Goal: Check status: Check status

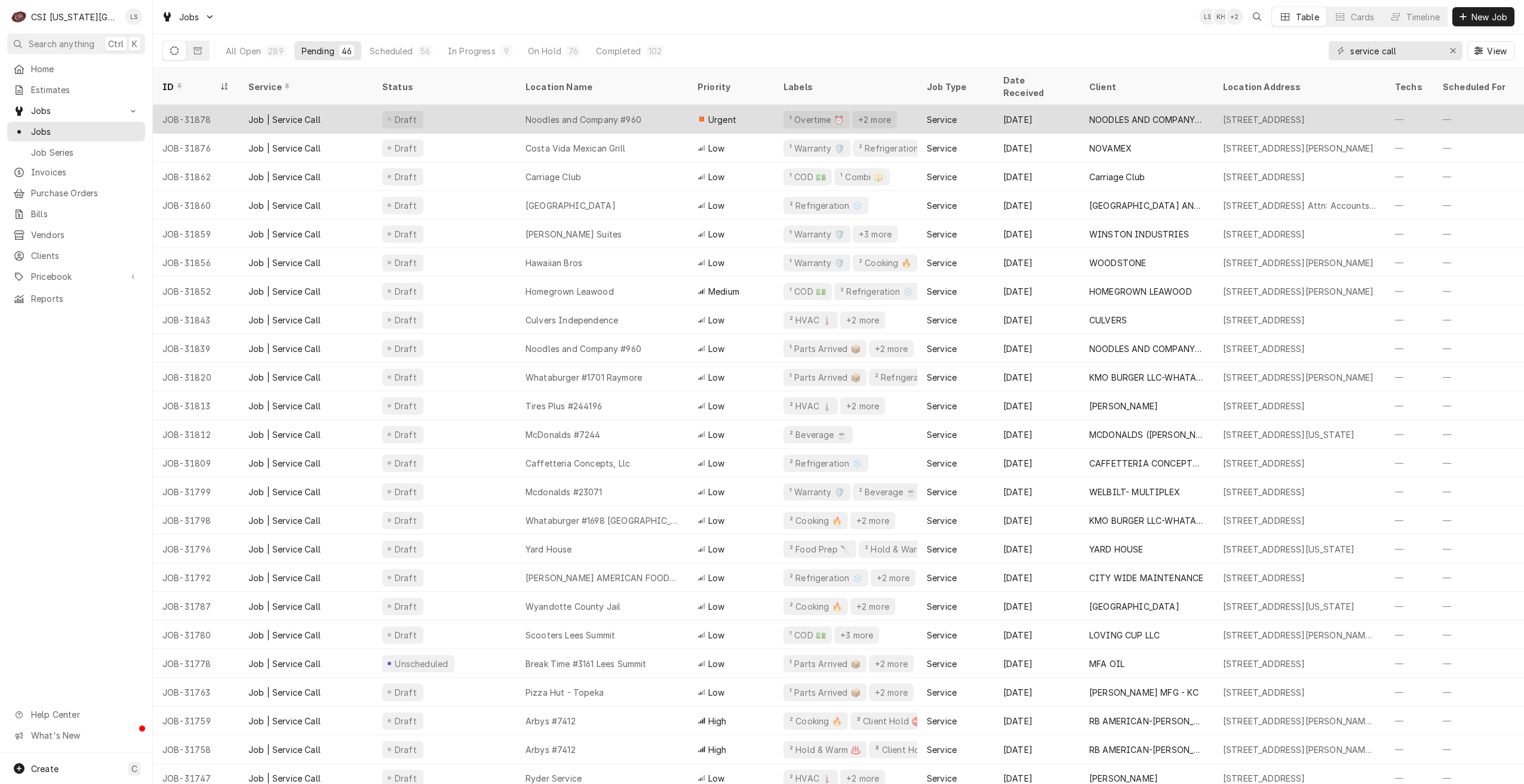
click div "Noodles and Company #960"
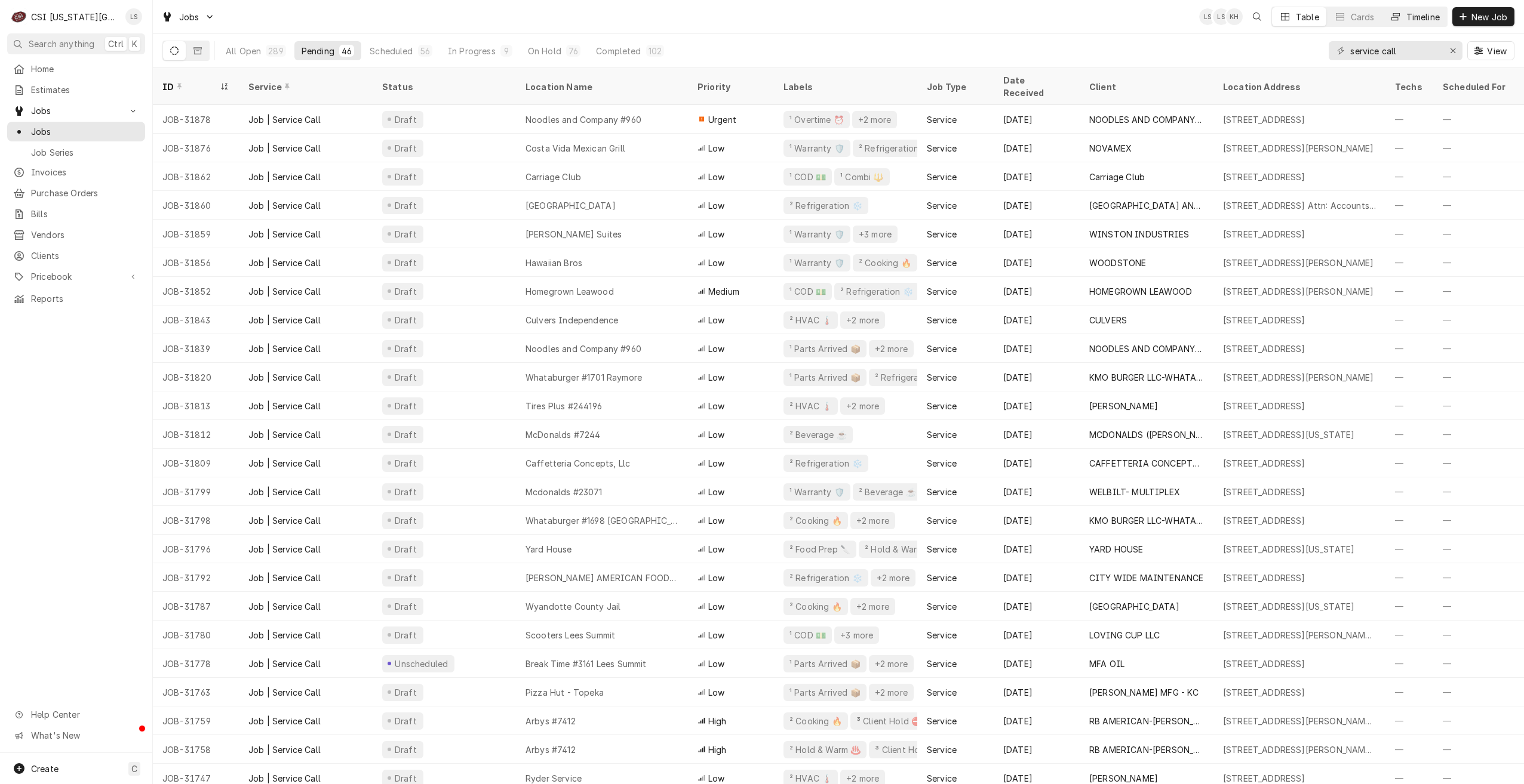
click at [1400, 15] on button "Timeline" at bounding box center [1415, 17] width 65 height 19
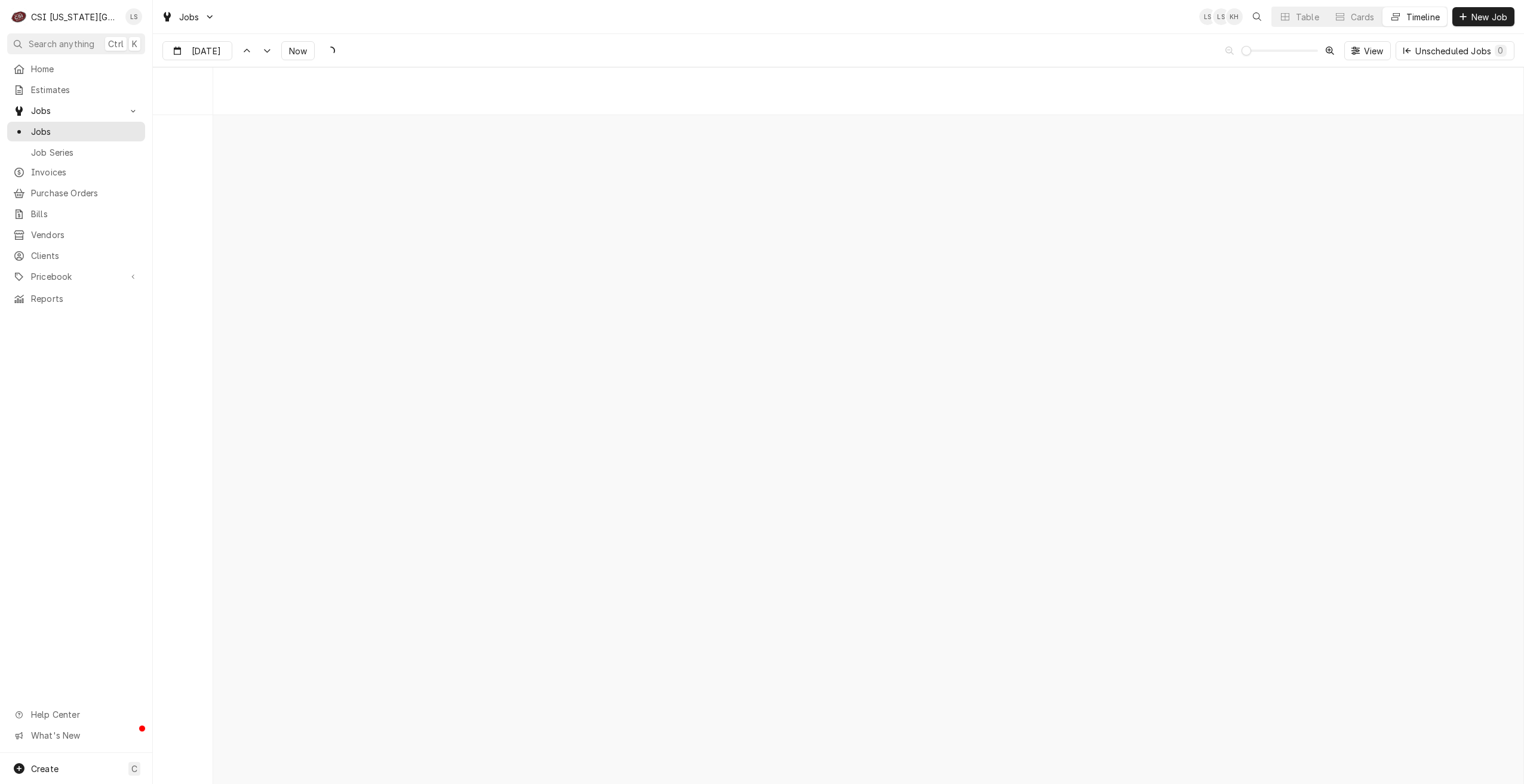
scroll to position [13710, 0]
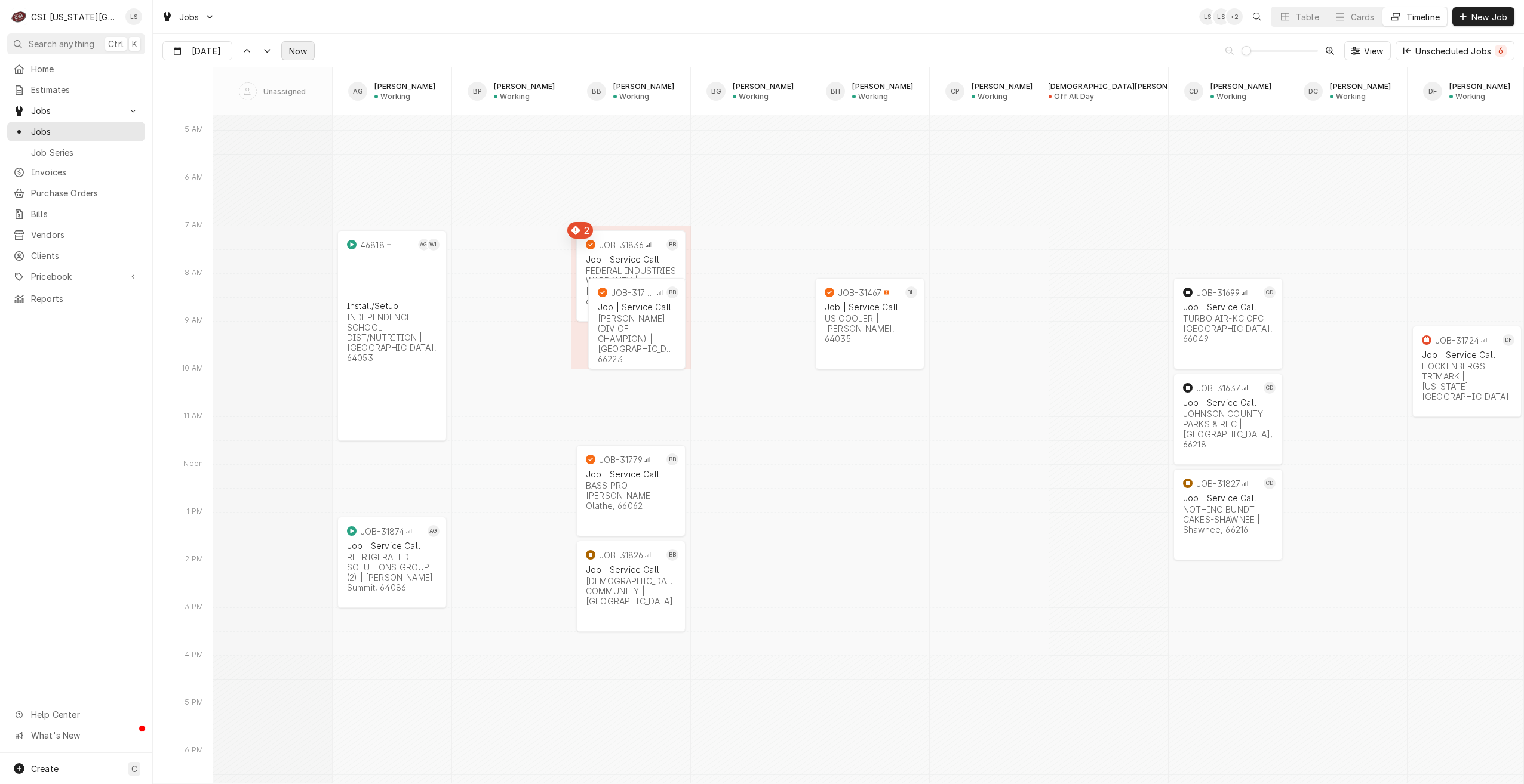
click at [294, 51] on span "Now" at bounding box center [298, 51] width 23 height 12
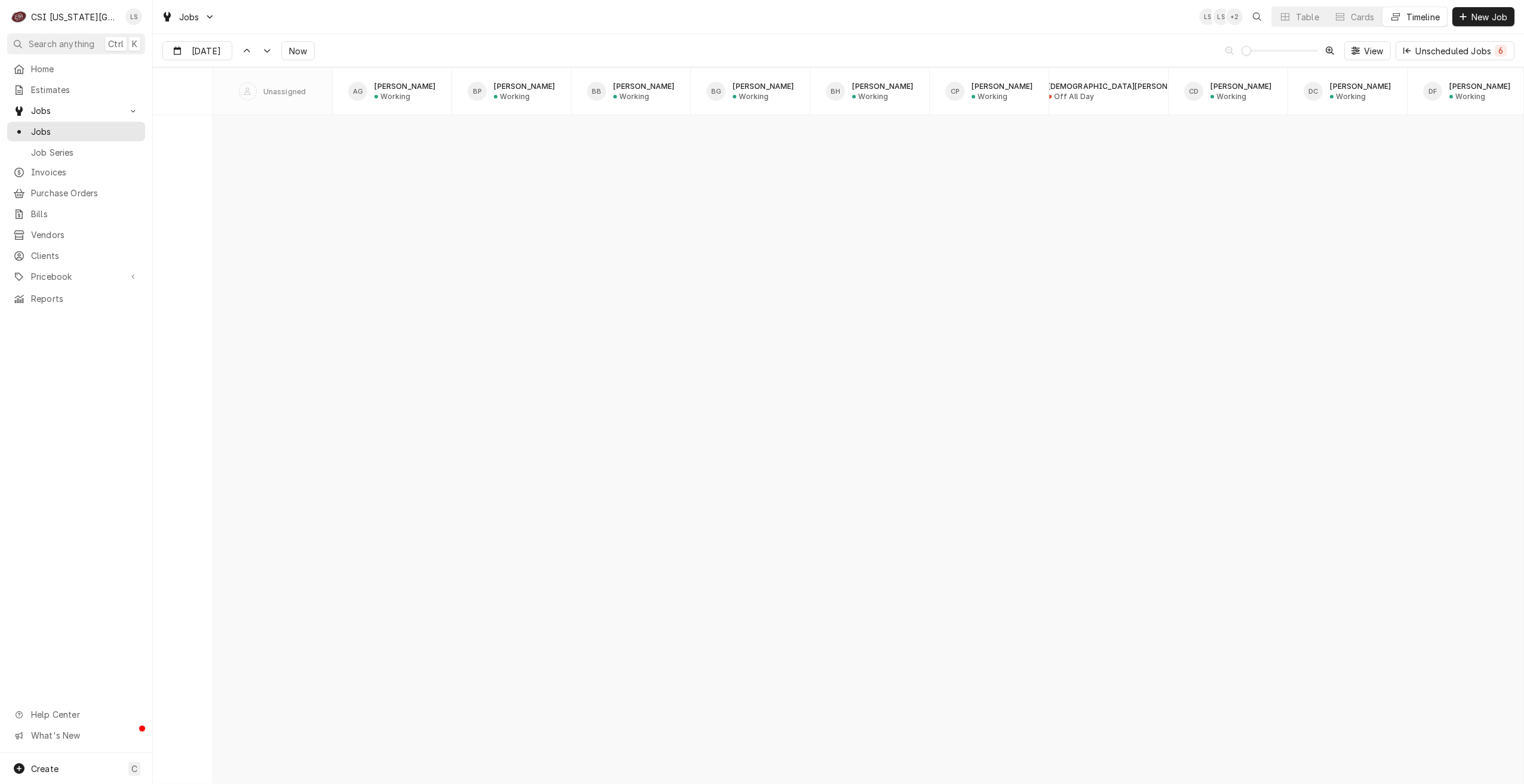
scroll to position [16944, 0]
type input "[DATE]"
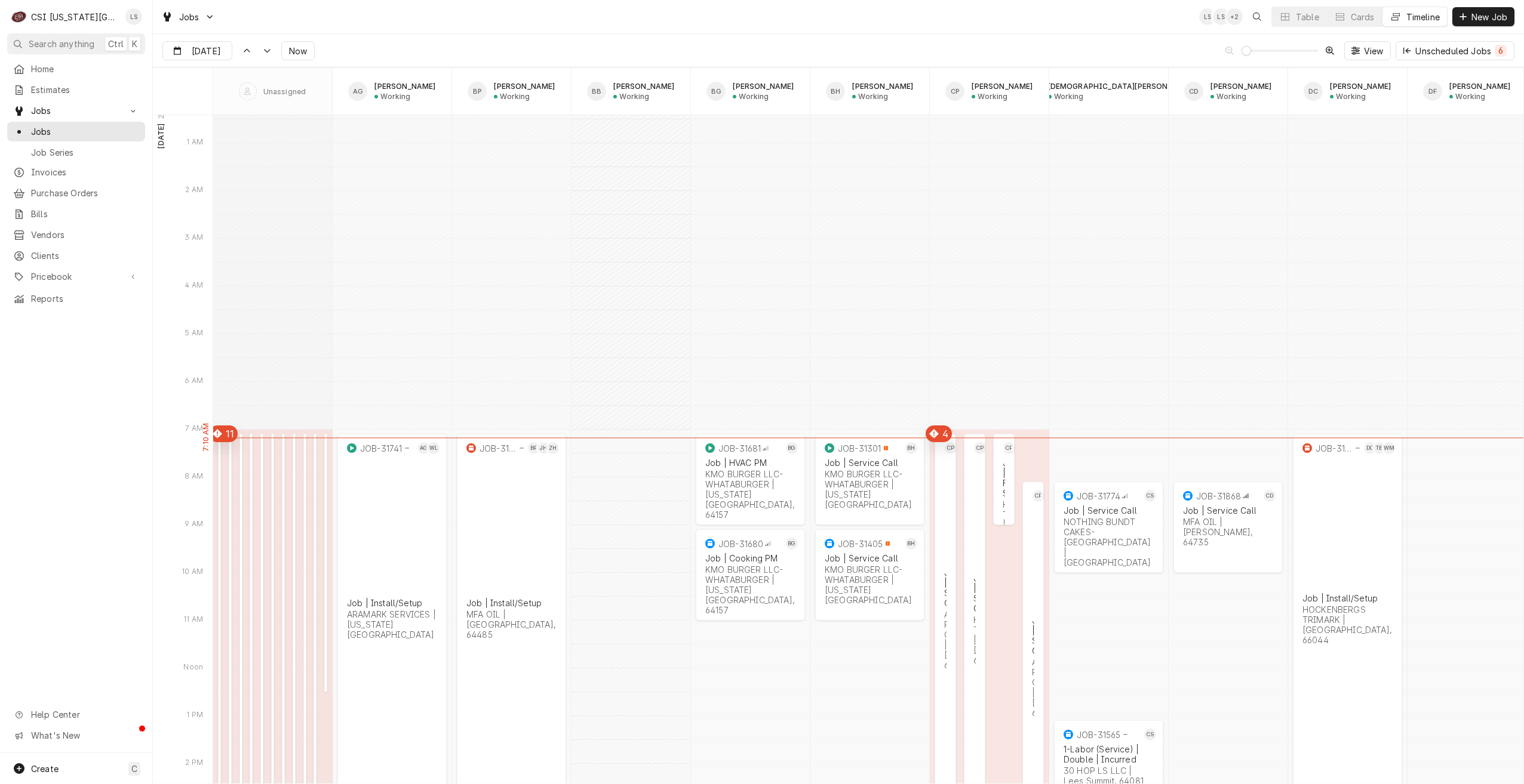
scroll to position [17123, 0]
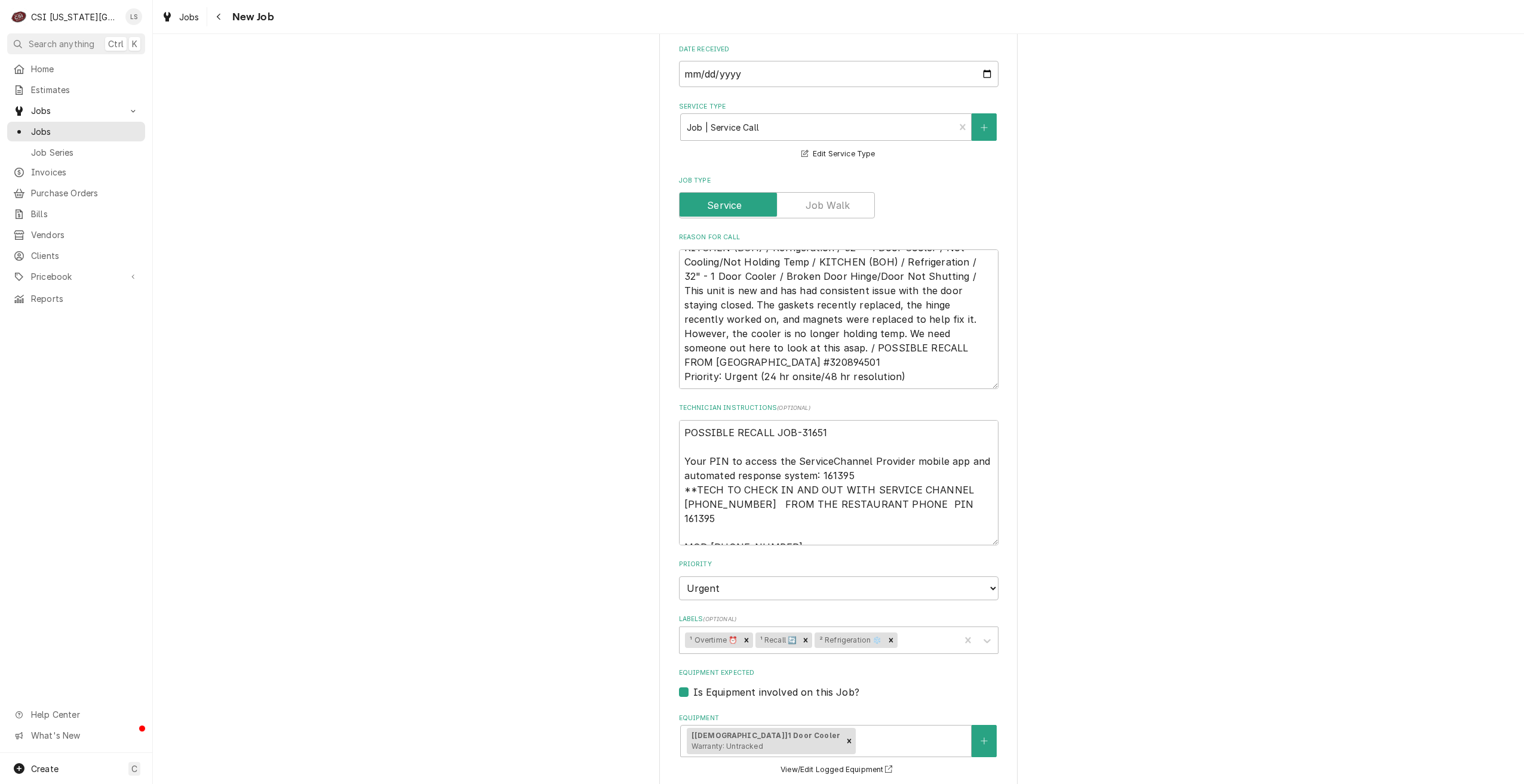
scroll to position [477, 0]
click at [810, 420] on textarea "POSSIBLE RECALL JOB-31651 Your PIN to access the ServiceChannel Provider mobile…" at bounding box center [839, 482] width 320 height 125
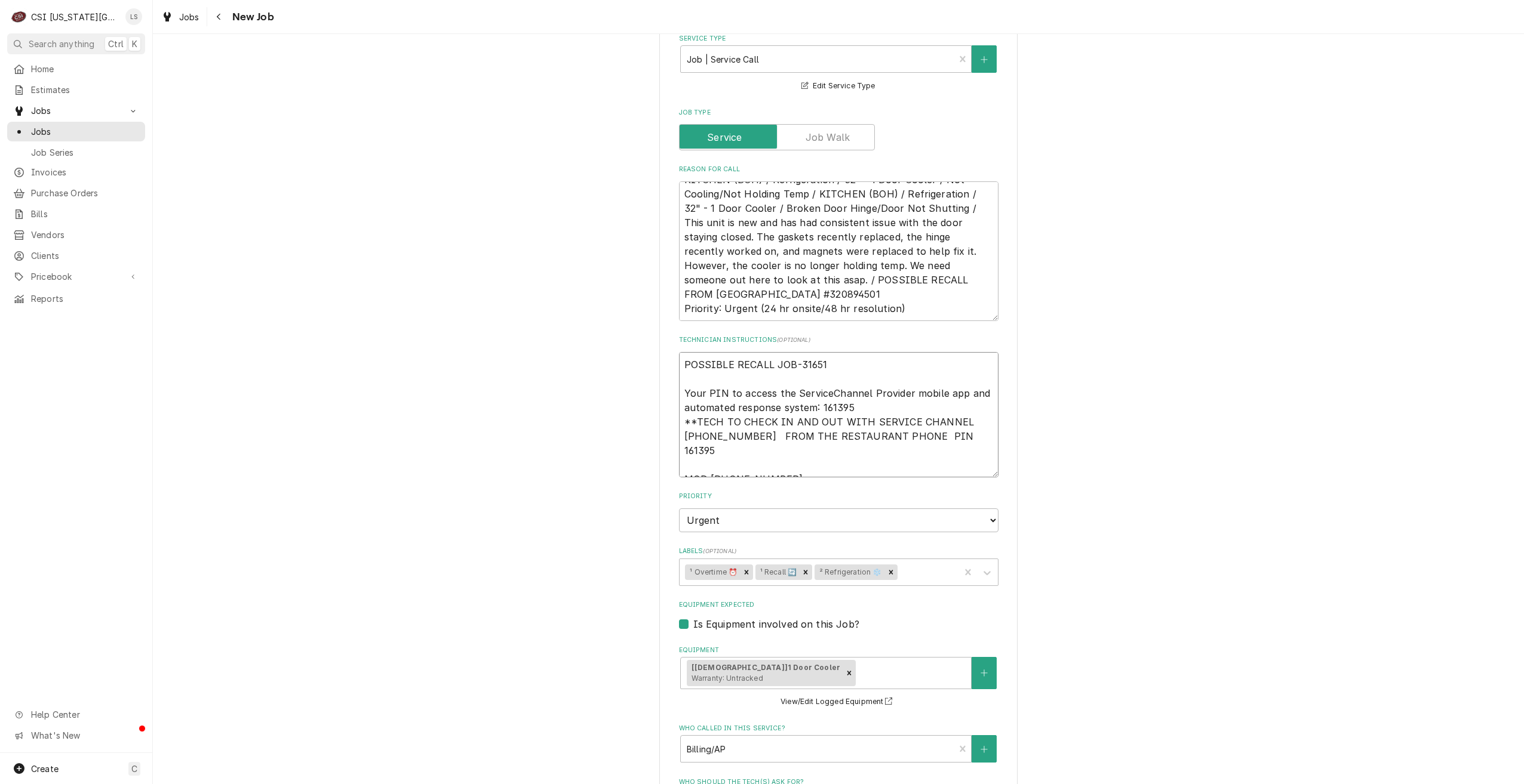
scroll to position [597, 0]
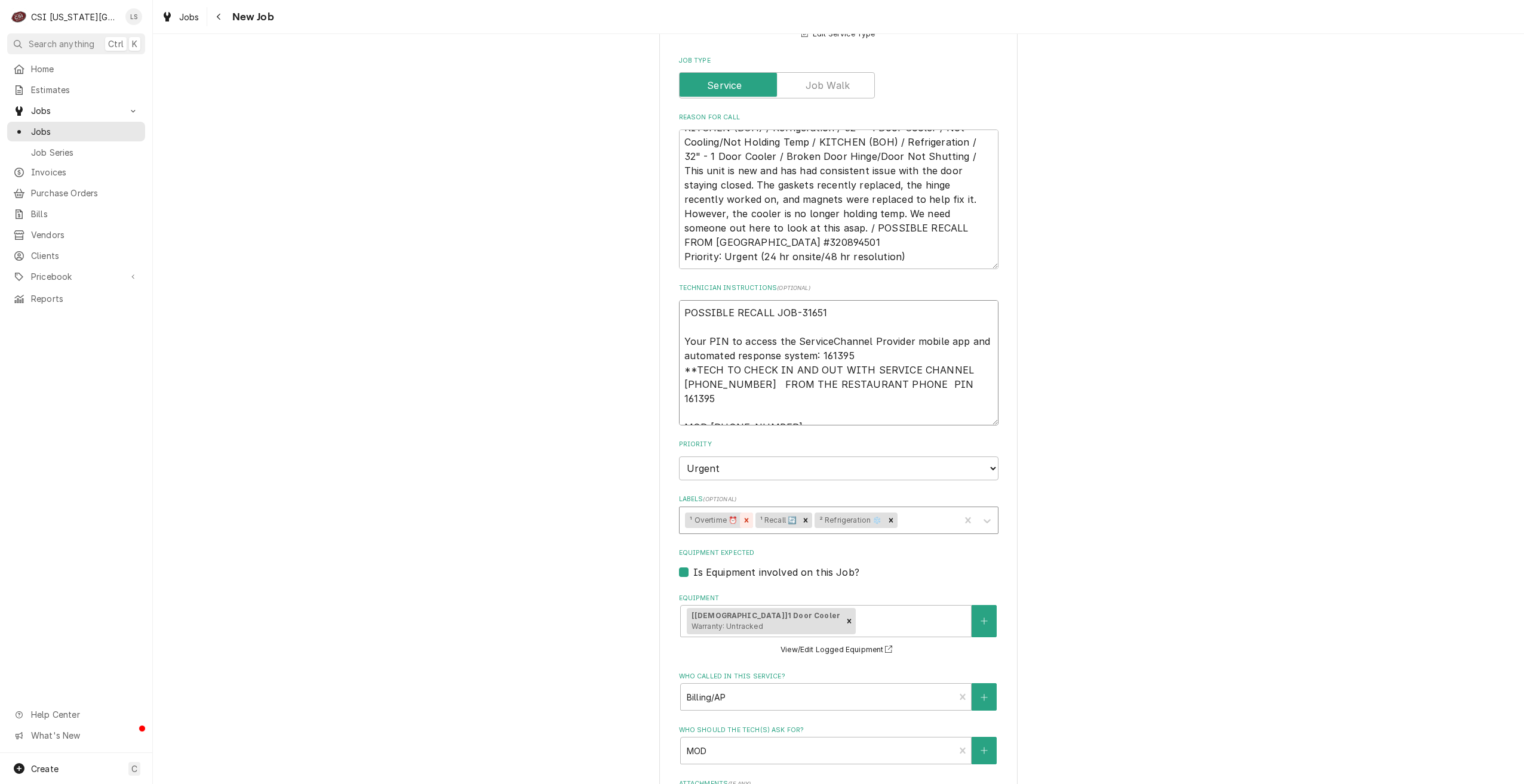
click at [742, 516] on icon "Remove ¹ Overtime ⏰" at bounding box center [746, 520] width 9 height 9
type textarea "x"
click at [39, 125] on span "Jobs" at bounding box center [85, 131] width 108 height 12
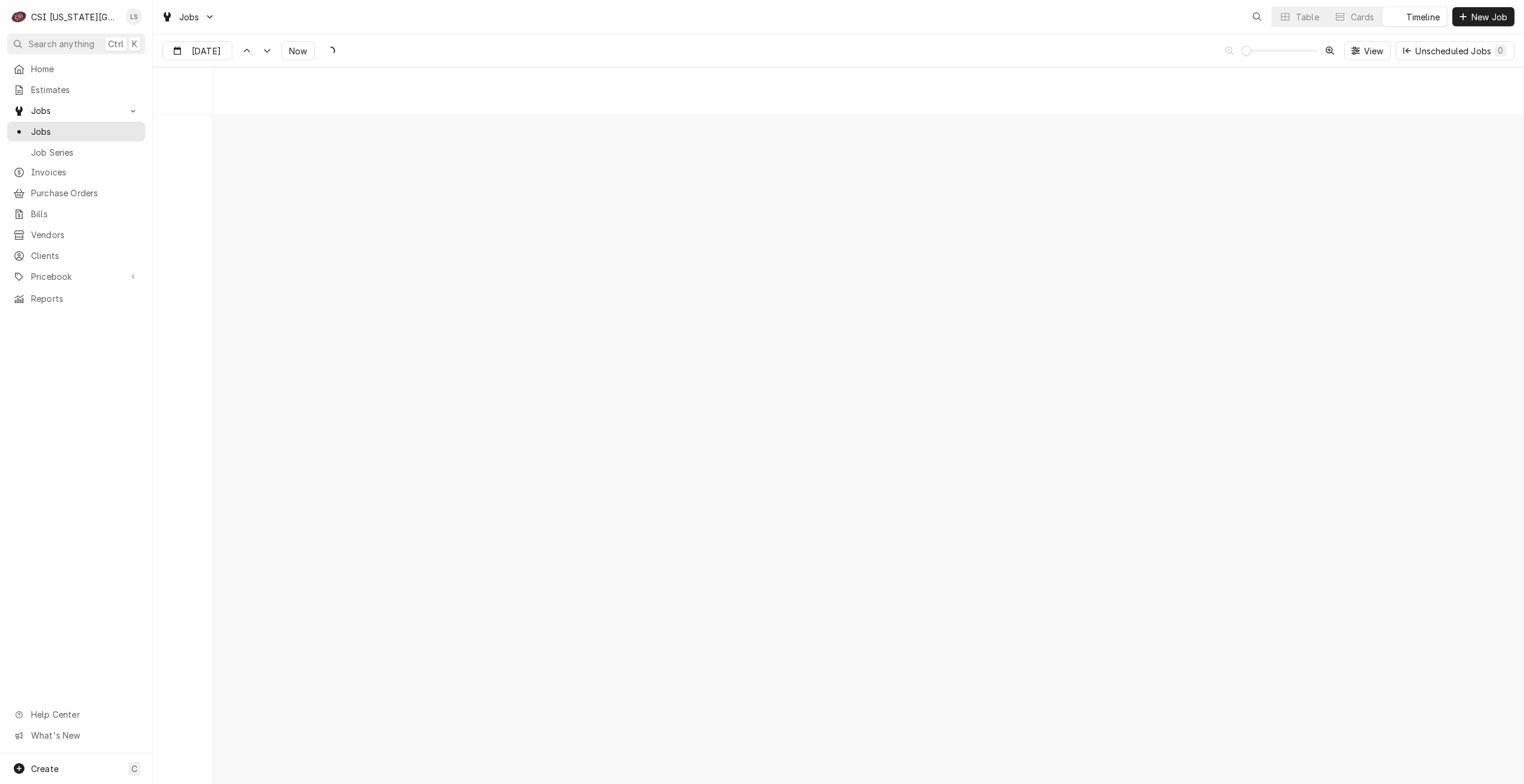
scroll to position [13710, 0]
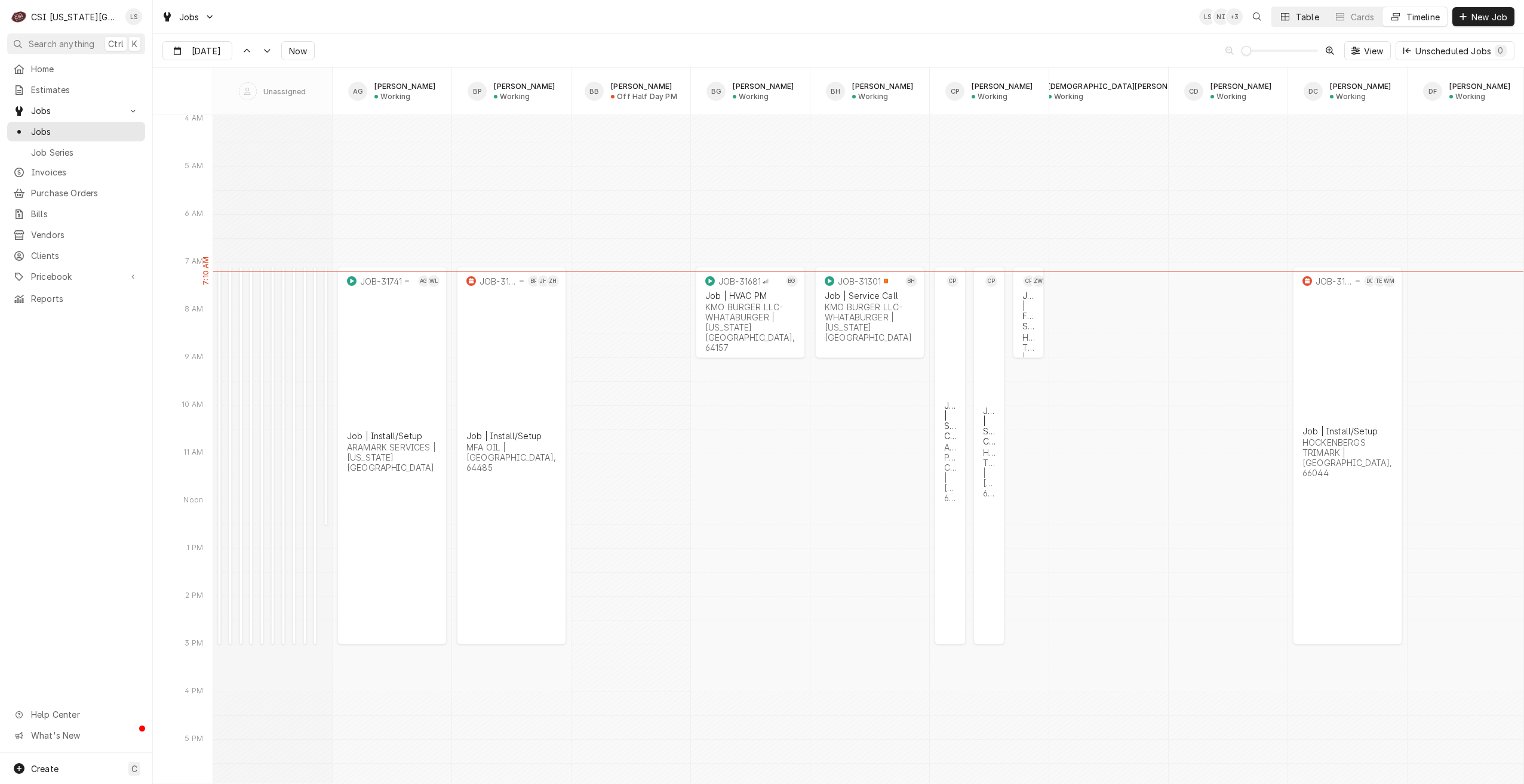
click at [1305, 17] on div "Table" at bounding box center [1308, 17] width 23 height 12
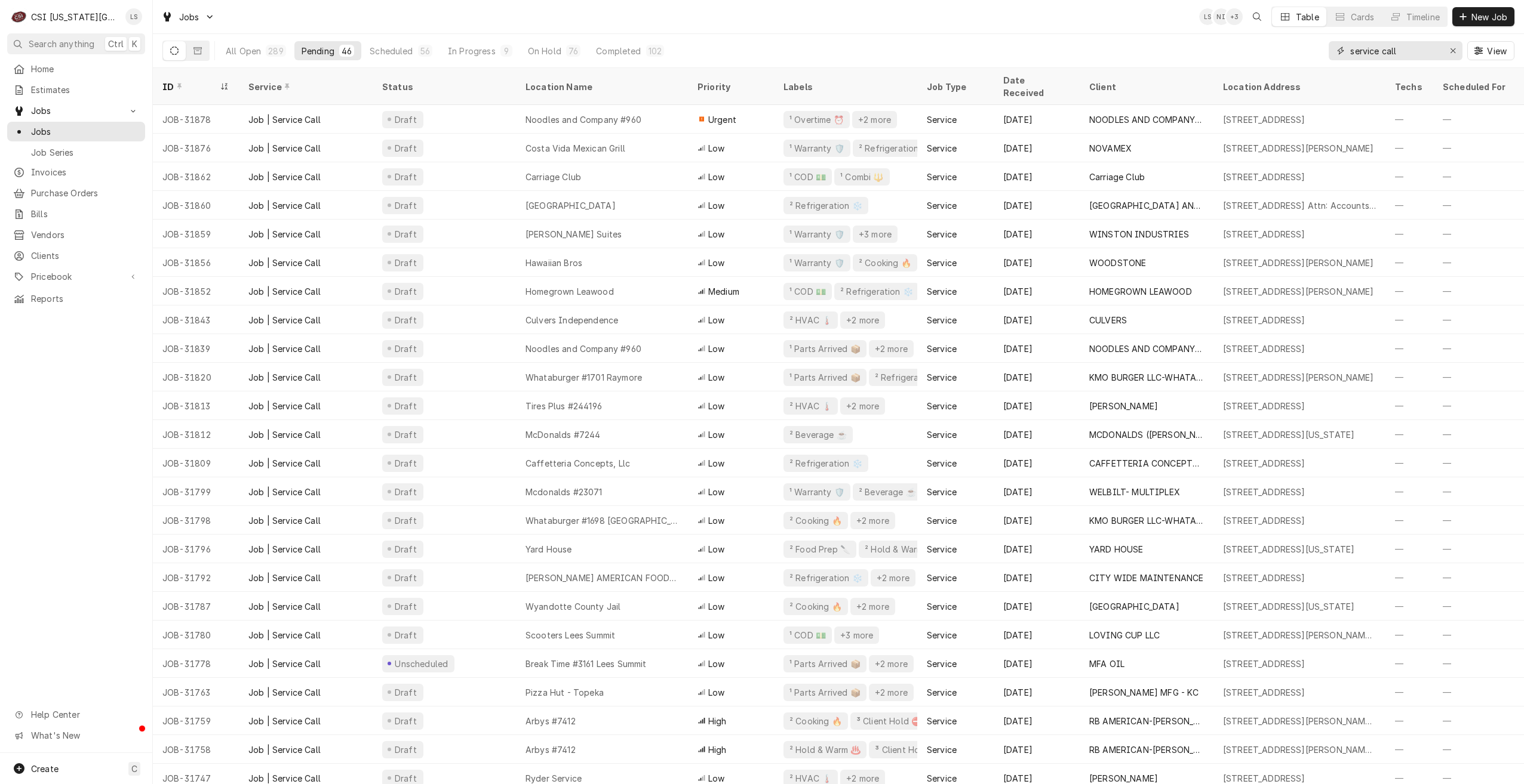
drag, startPoint x: 1418, startPoint y: 53, endPoint x: 1321, endPoint y: 52, distance: 97.0
click at [1321, 52] on div "All Open 289 Pending 46 Scheduled 56 In Progress 9 On Hold 76 Completed 102 ser…" at bounding box center [838, 50] width 1352 height 33
paste input "31651"
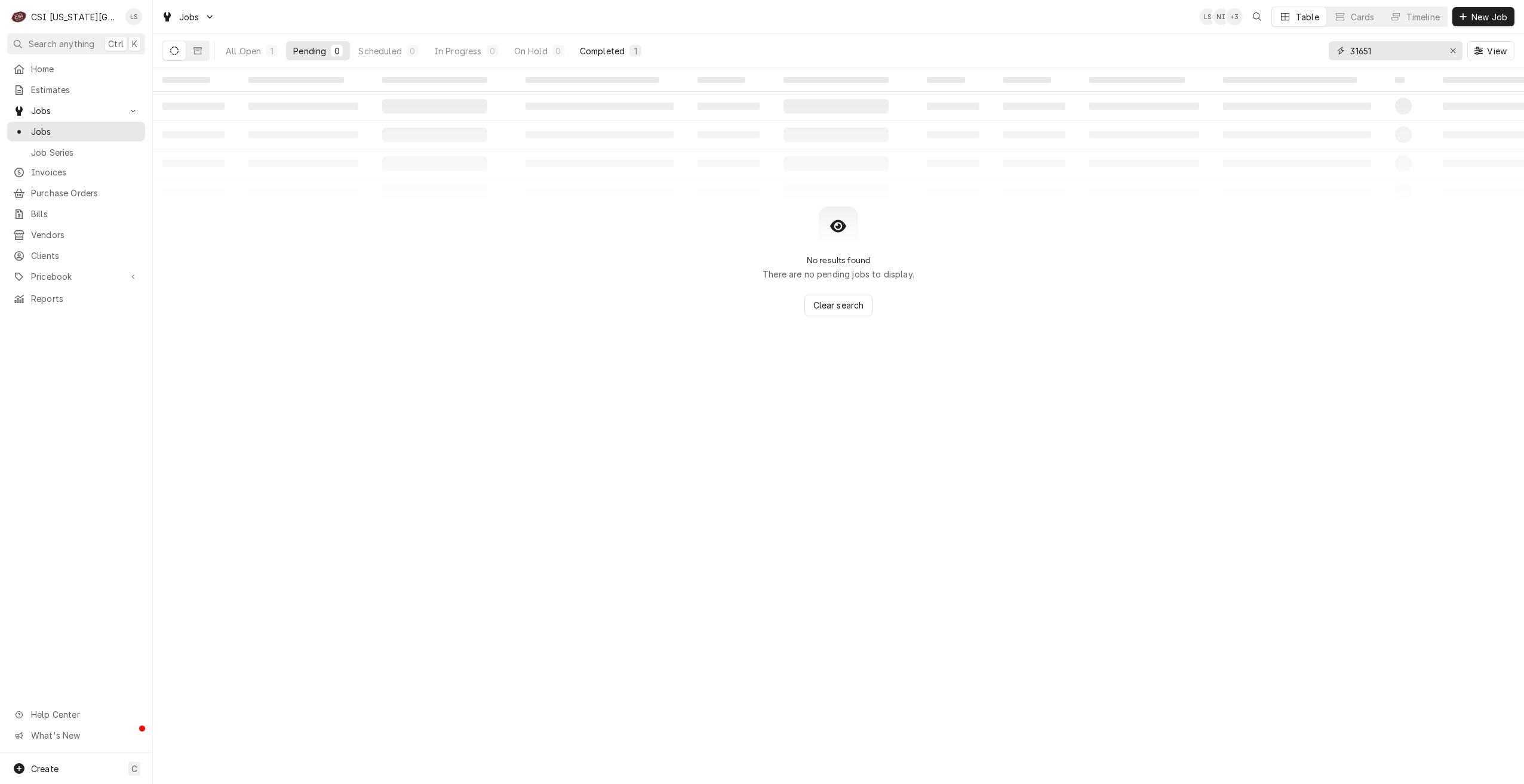
type input "31651"
click at [630, 44] on button "Completed 1" at bounding box center [610, 50] width 76 height 19
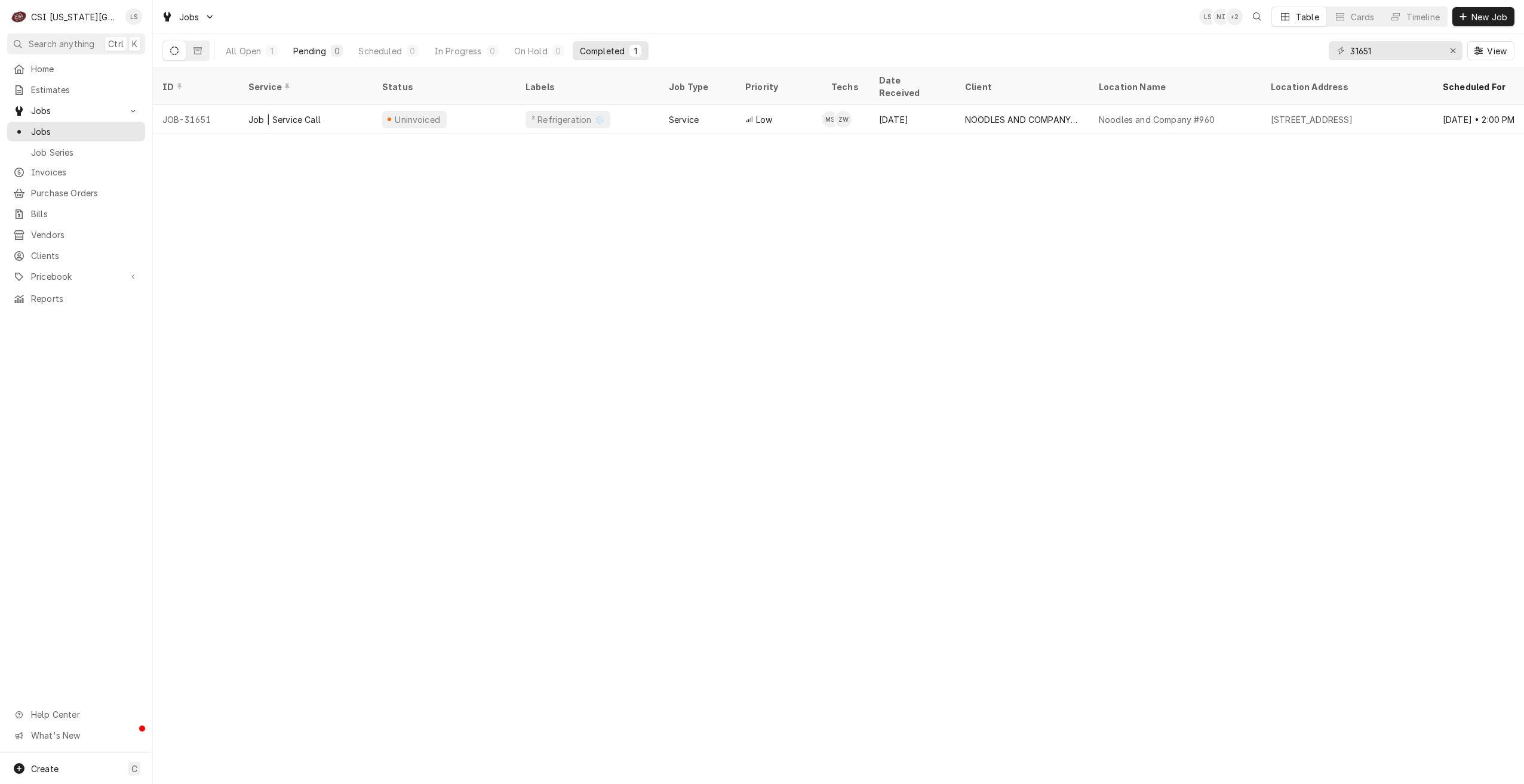
click at [331, 52] on div "0" at bounding box center [336, 50] width 12 height 12
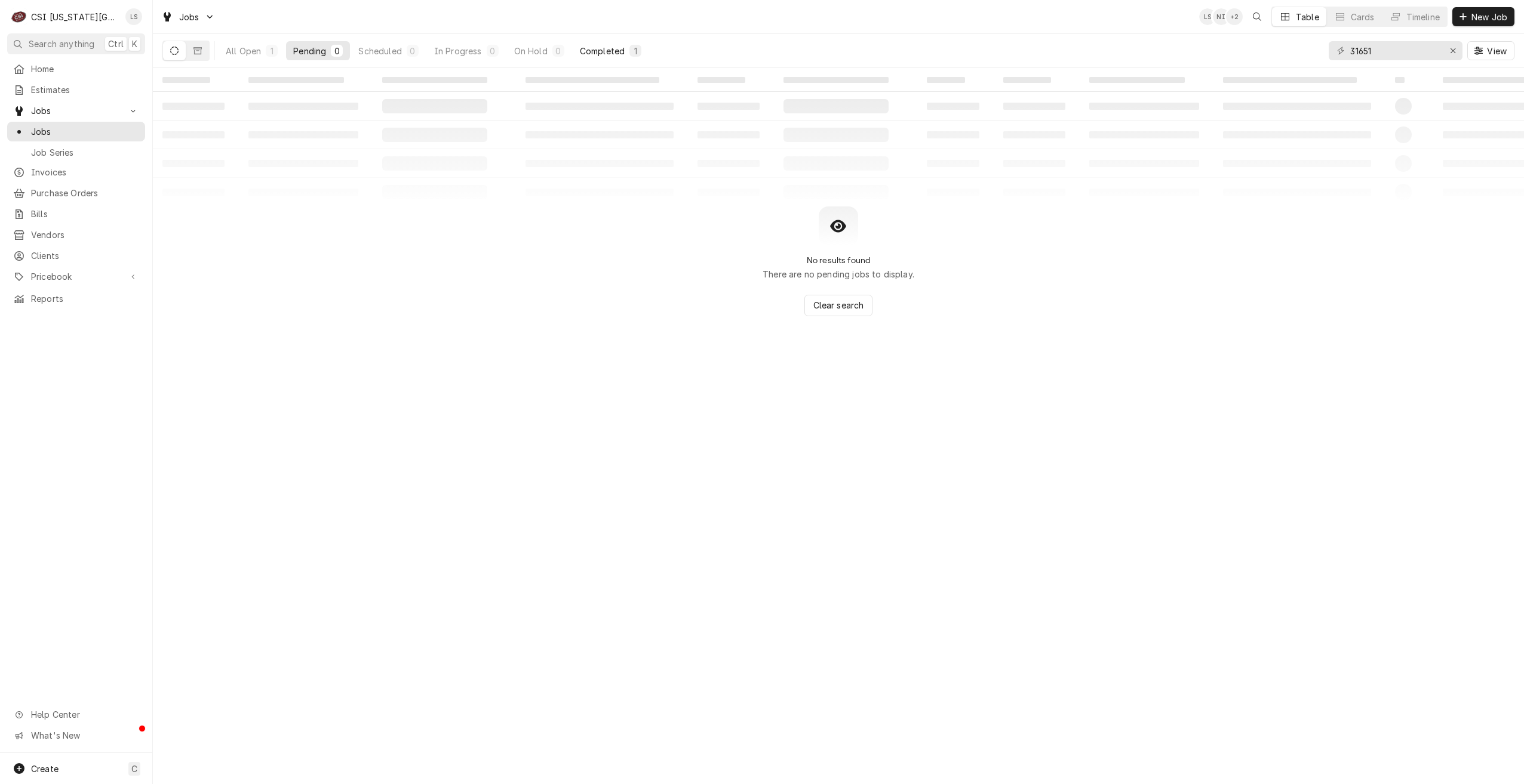
click at [642, 47] on button "Completed 1" at bounding box center [610, 50] width 76 height 19
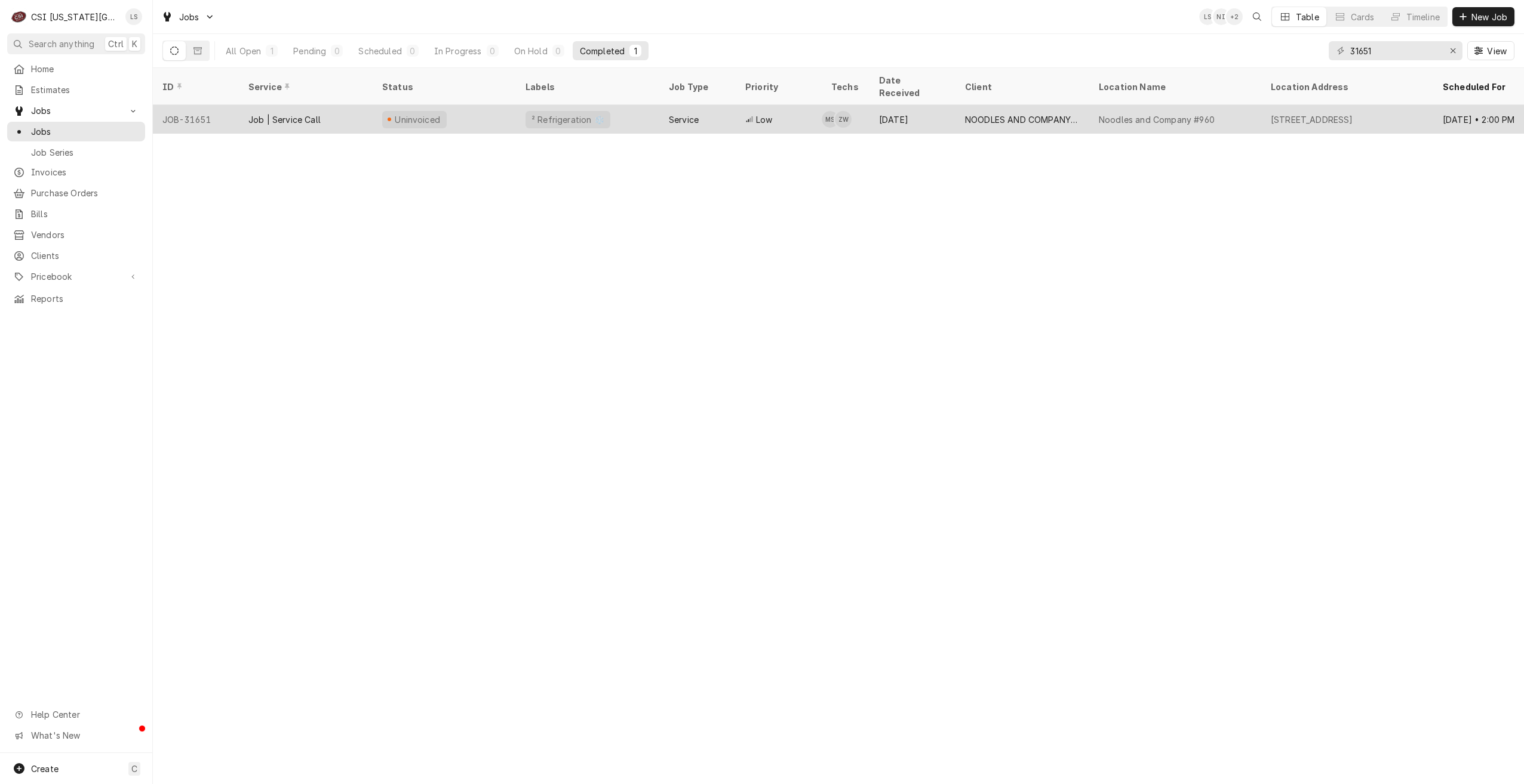
click at [815, 105] on div "Low" at bounding box center [779, 119] width 86 height 29
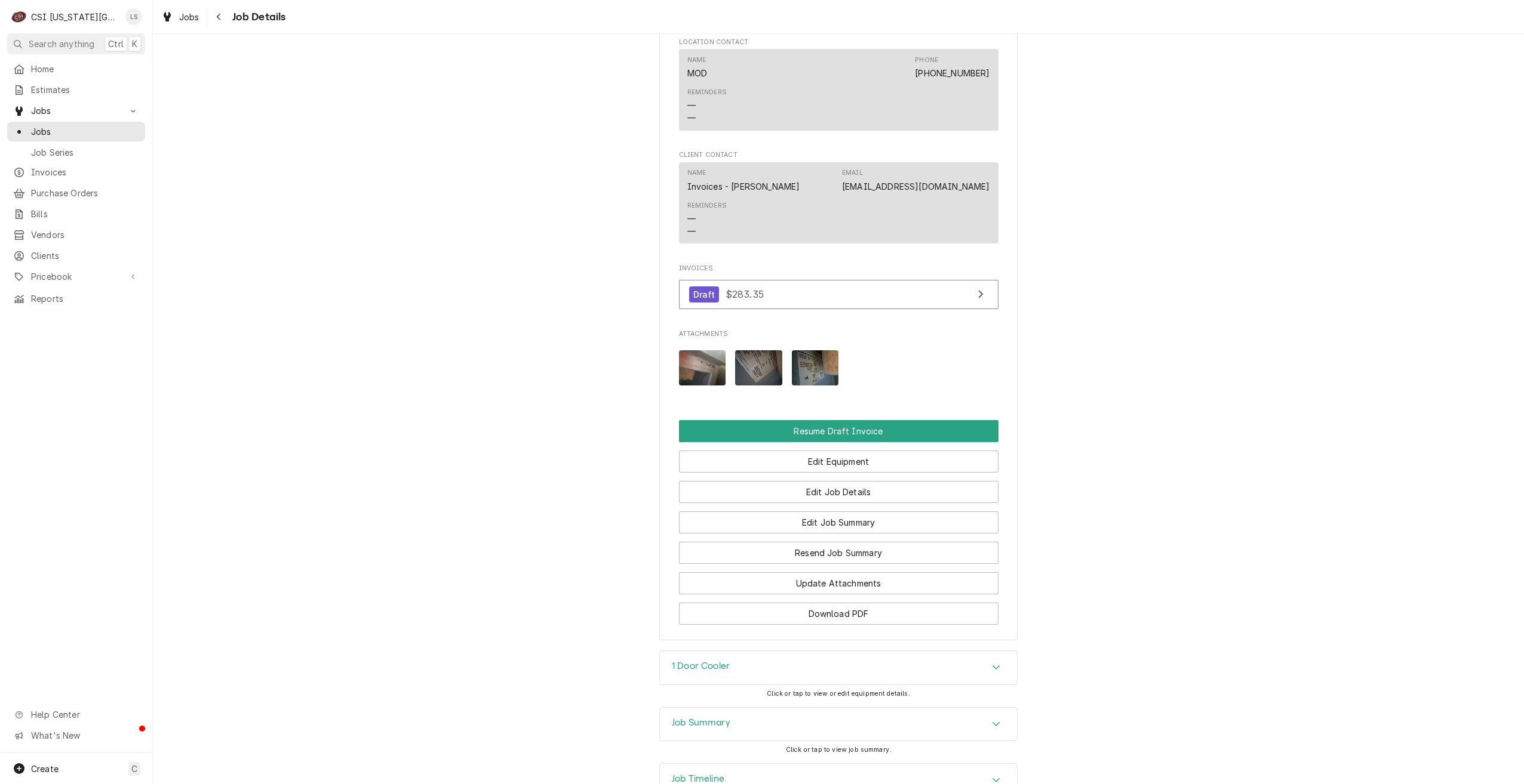
scroll to position [1239, 0]
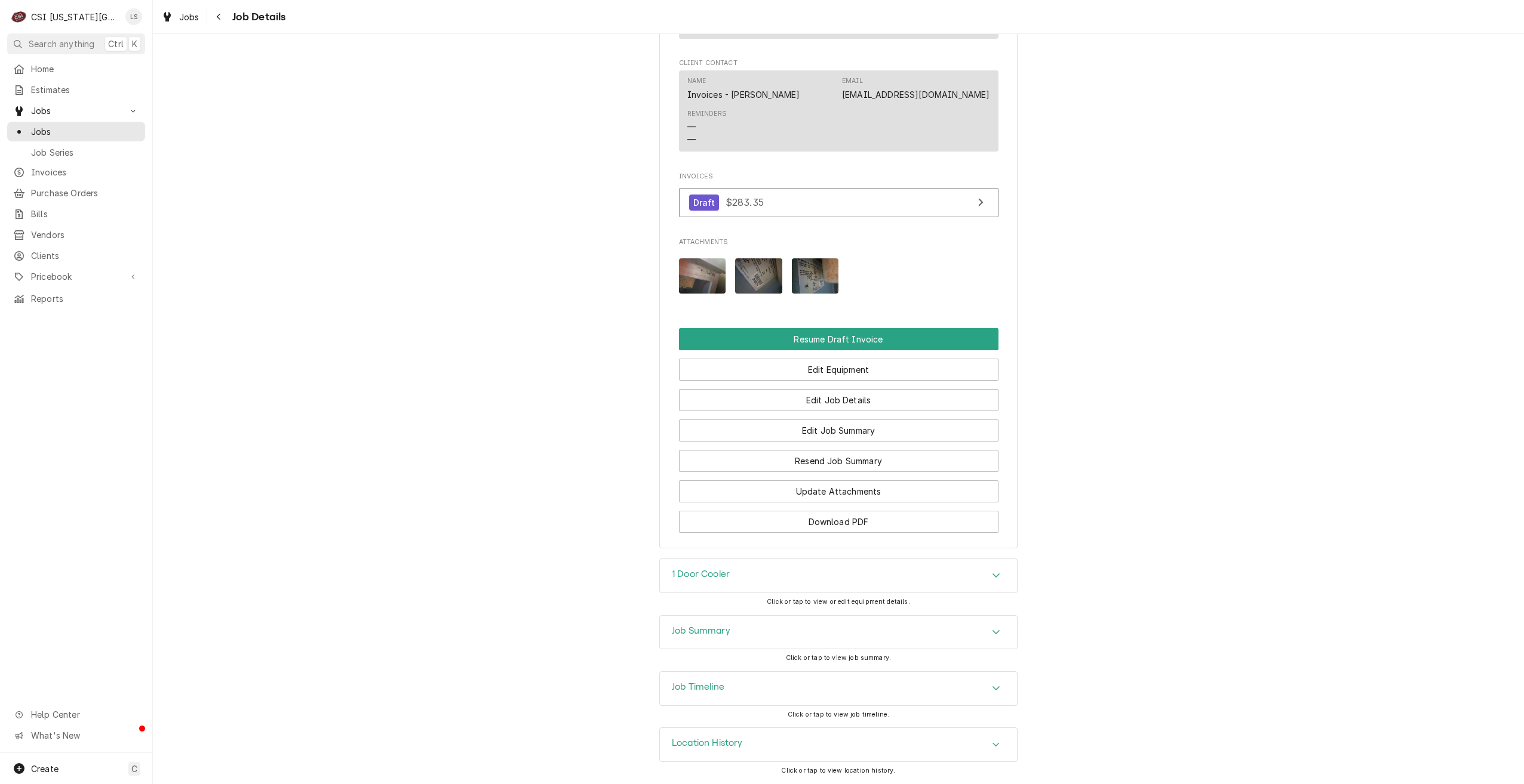
click at [923, 624] on div "Job Summary" at bounding box center [838, 632] width 357 height 33
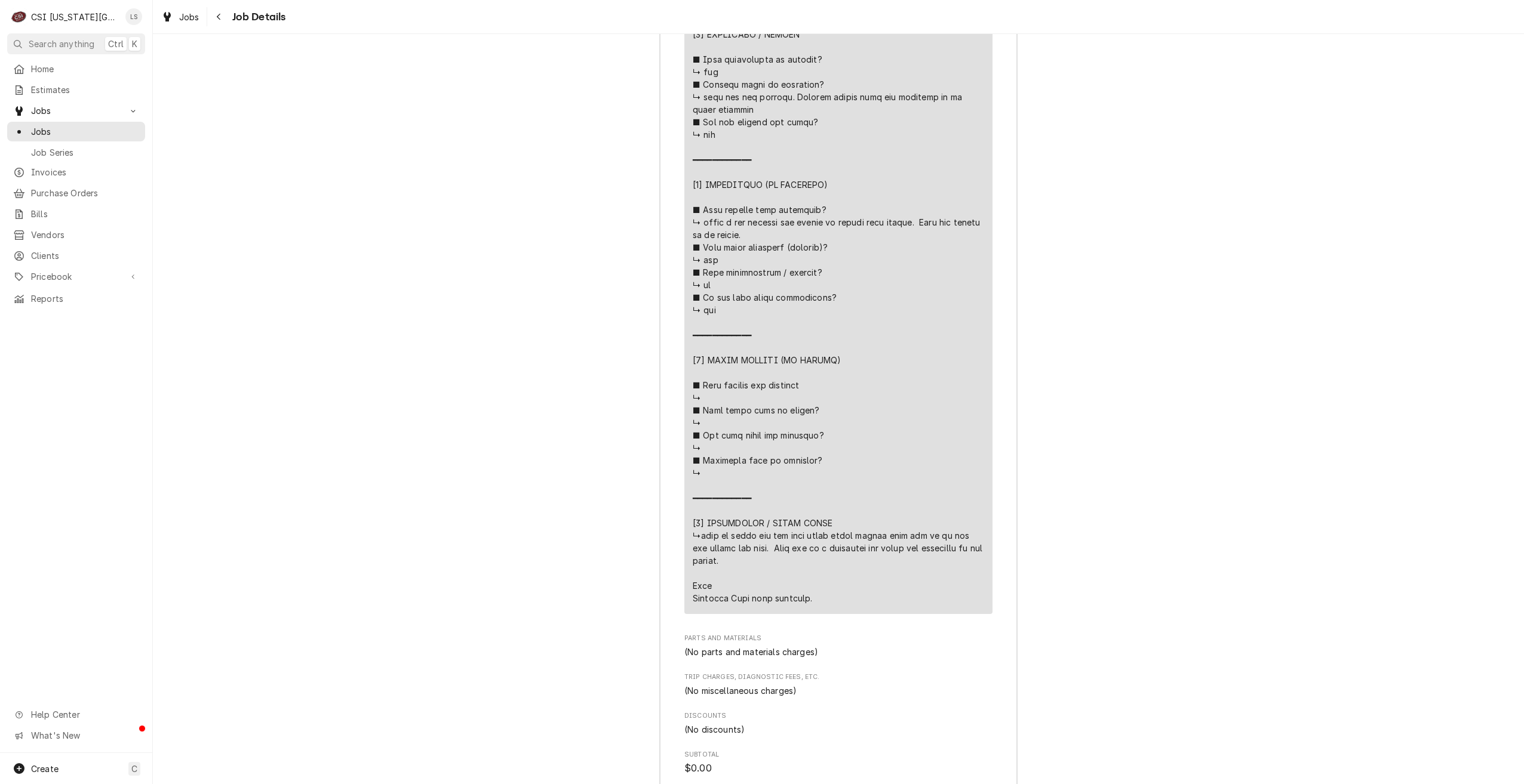
scroll to position [2851, 0]
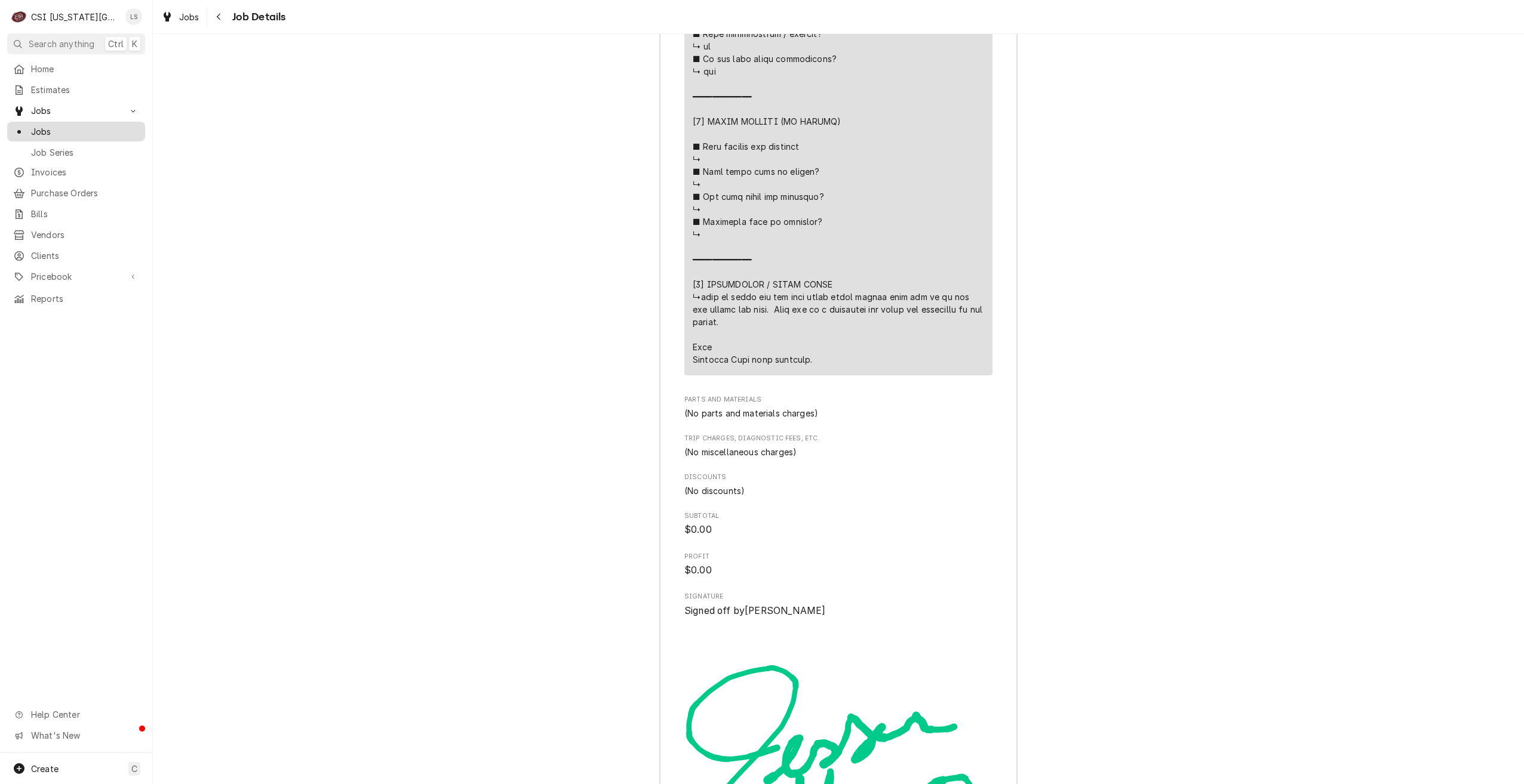
click at [120, 129] on span "Jobs" at bounding box center [85, 131] width 108 height 12
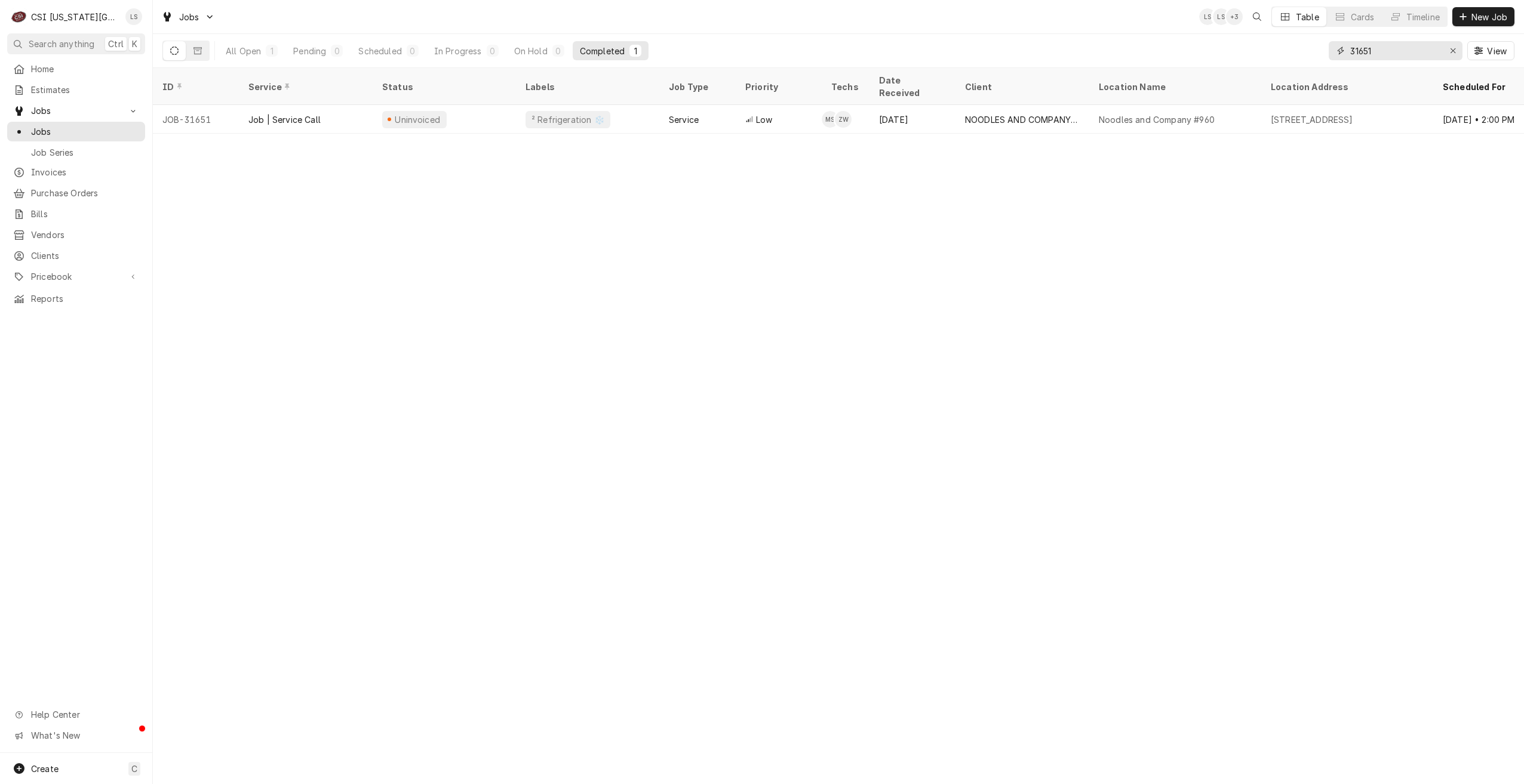
click at [1356, 49] on input "31651" at bounding box center [1395, 50] width 90 height 19
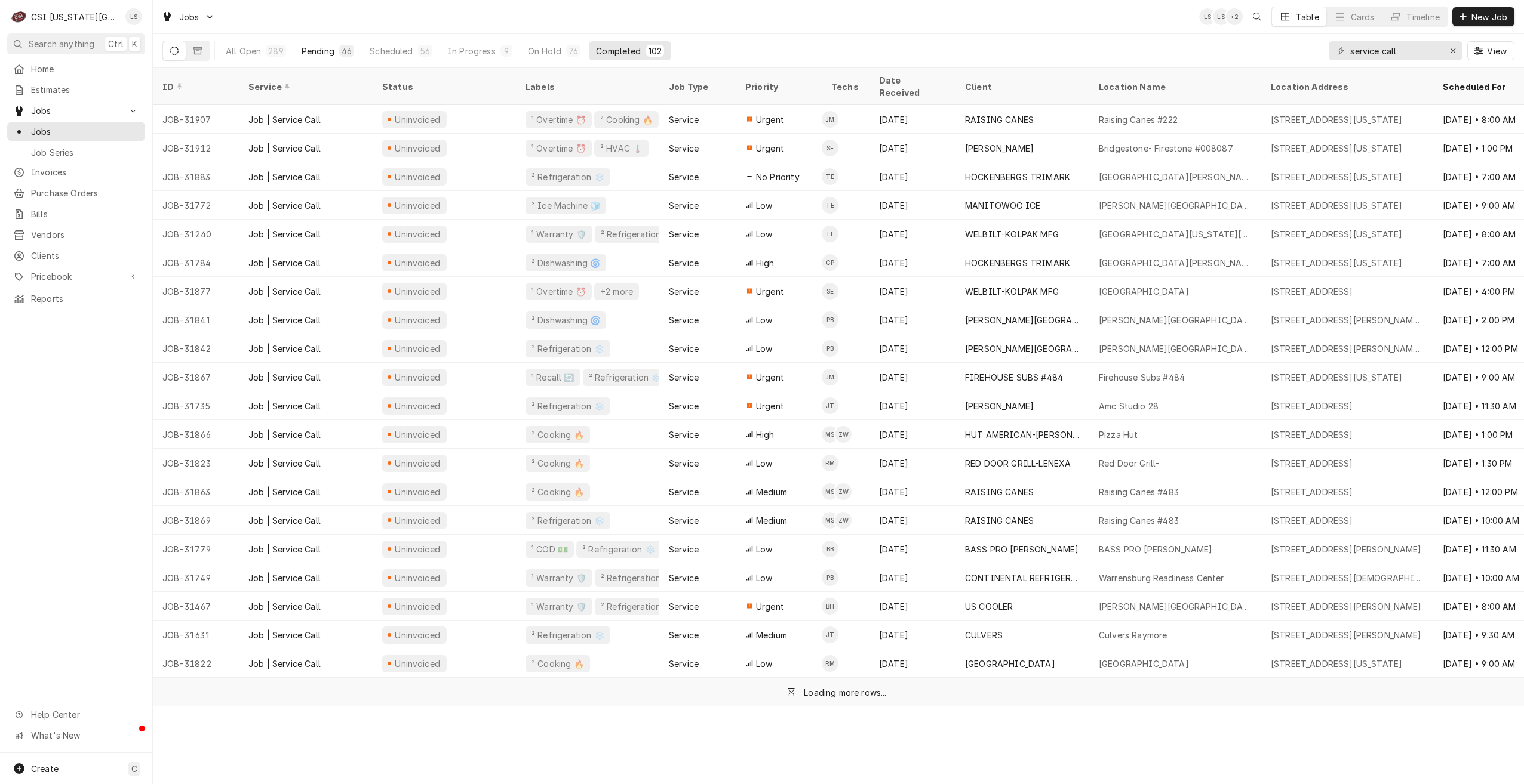
click at [334, 49] on button "Pending 46" at bounding box center [328, 50] width 67 height 19
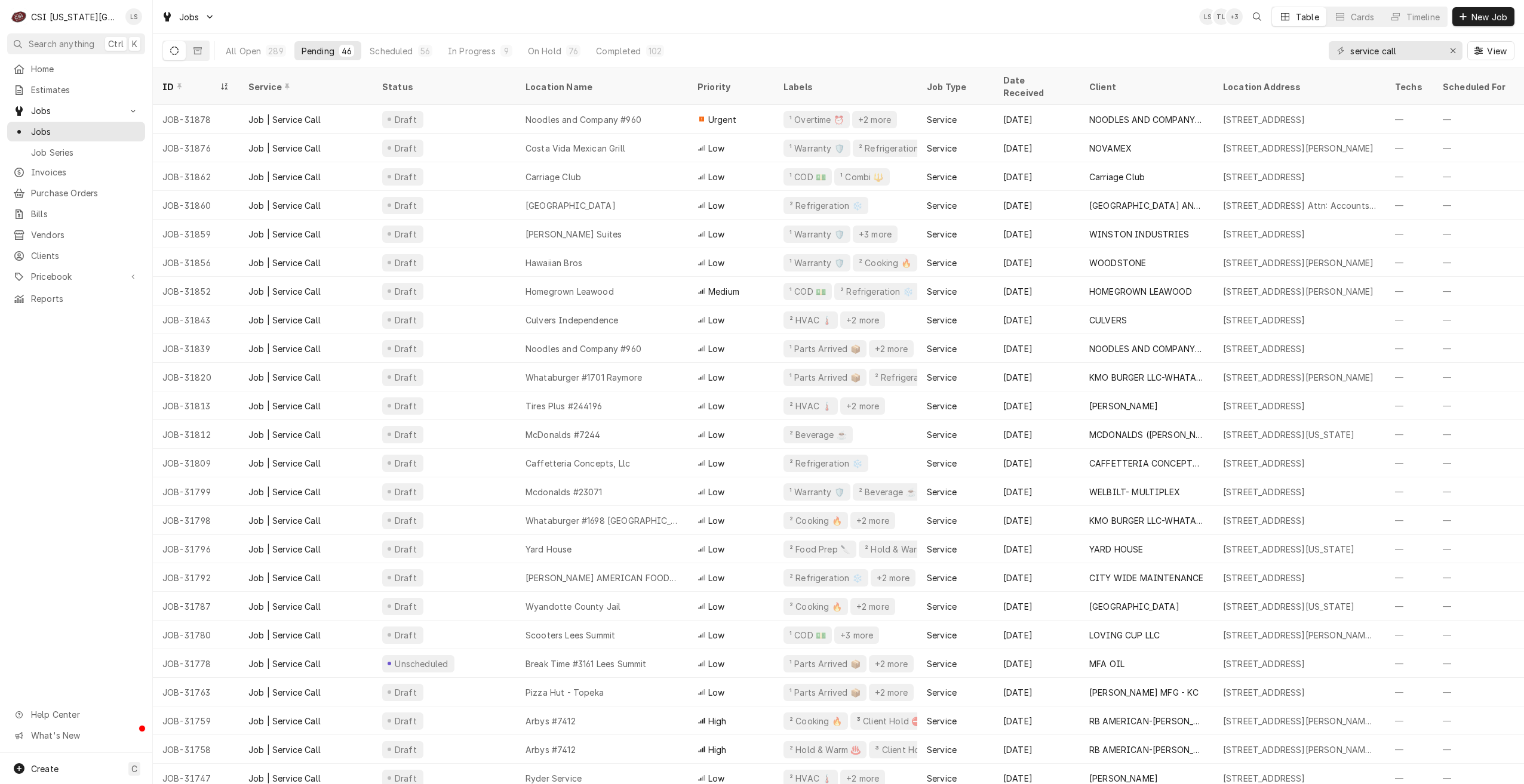
click at [1114, 28] on div "Jobs LS TL + 3 Table Cards Timeline New Job" at bounding box center [839, 17] width 1371 height 33
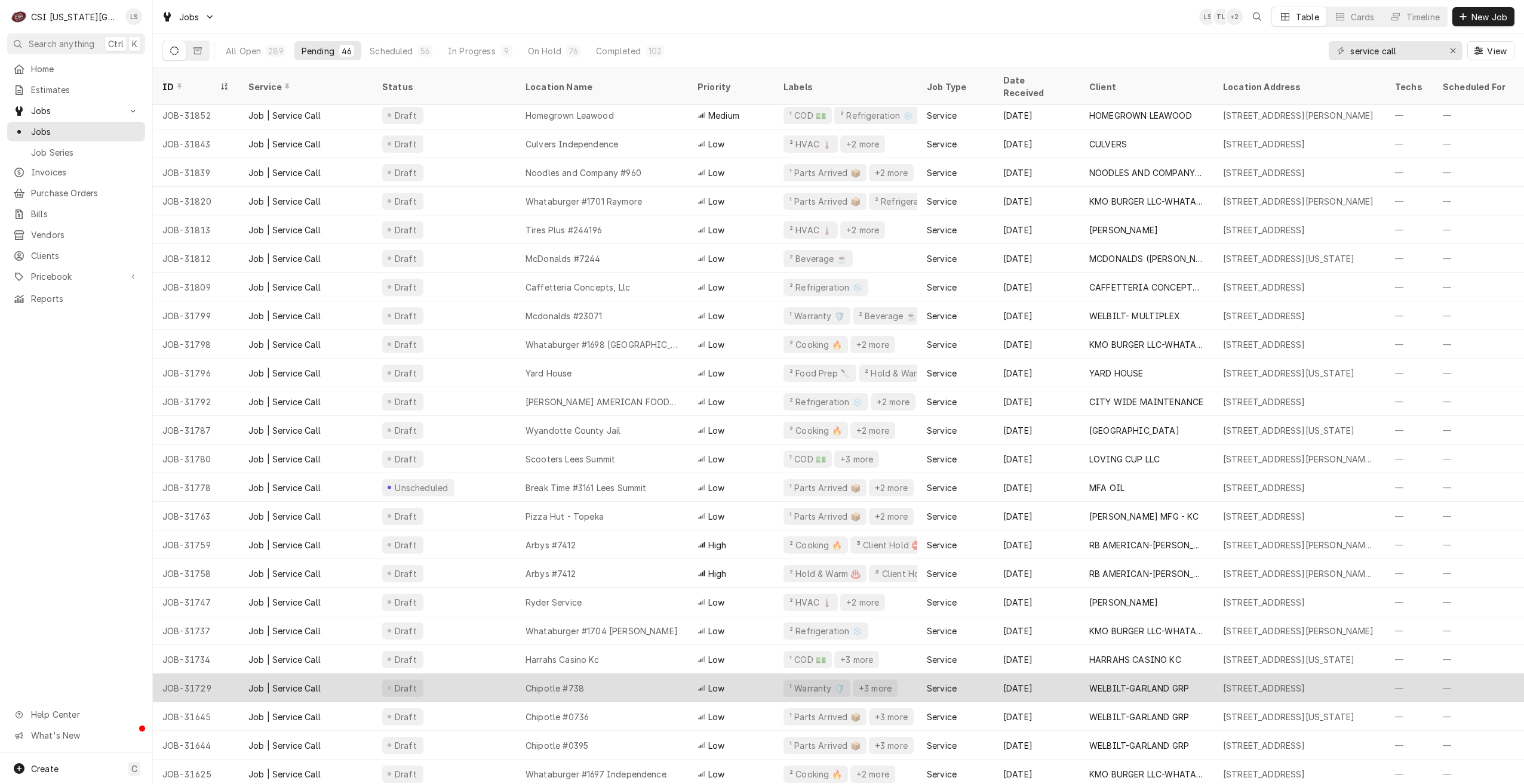
scroll to position [232, 0]
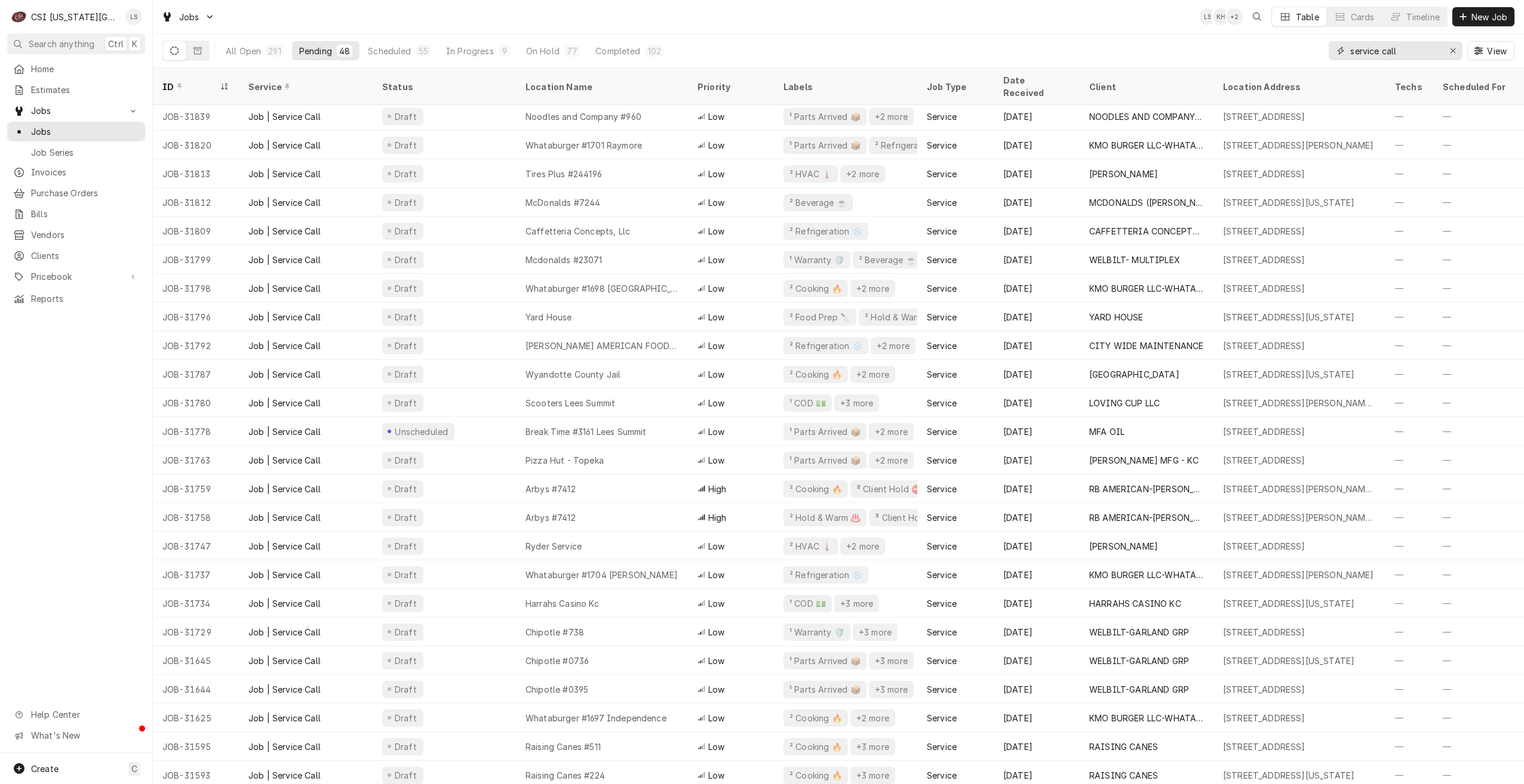
drag, startPoint x: 1413, startPoint y: 47, endPoint x: 1308, endPoint y: 59, distance: 105.7
click at [1308, 59] on div "All Open 291 Pending 48 Scheduled 55 In Progress 9 On Hold 77 Completed 102 ser…" at bounding box center [838, 50] width 1352 height 33
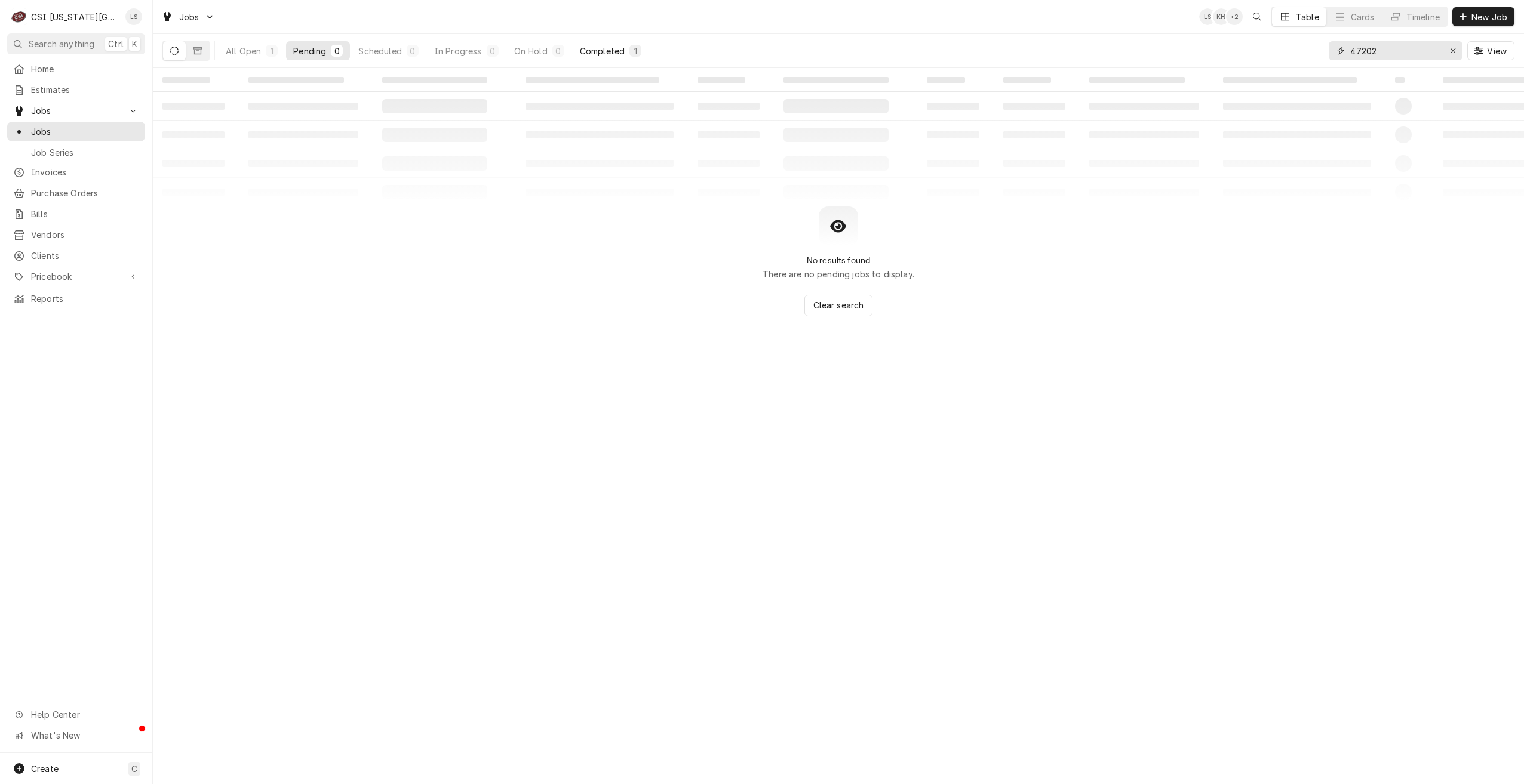
type input "47202"
click at [630, 48] on div "1" at bounding box center [635, 50] width 12 height 12
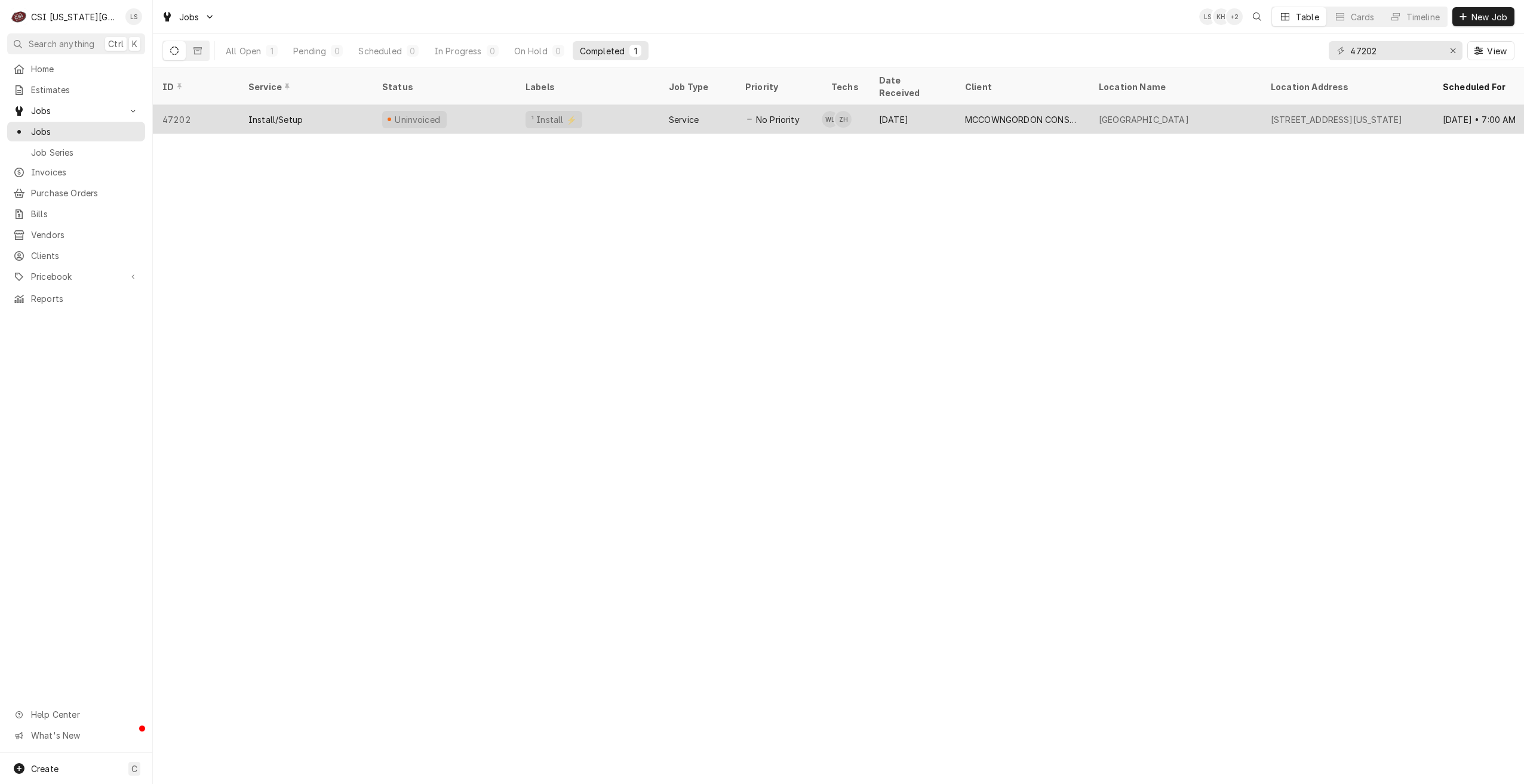
click at [780, 114] on span "No Priority" at bounding box center [778, 120] width 44 height 12
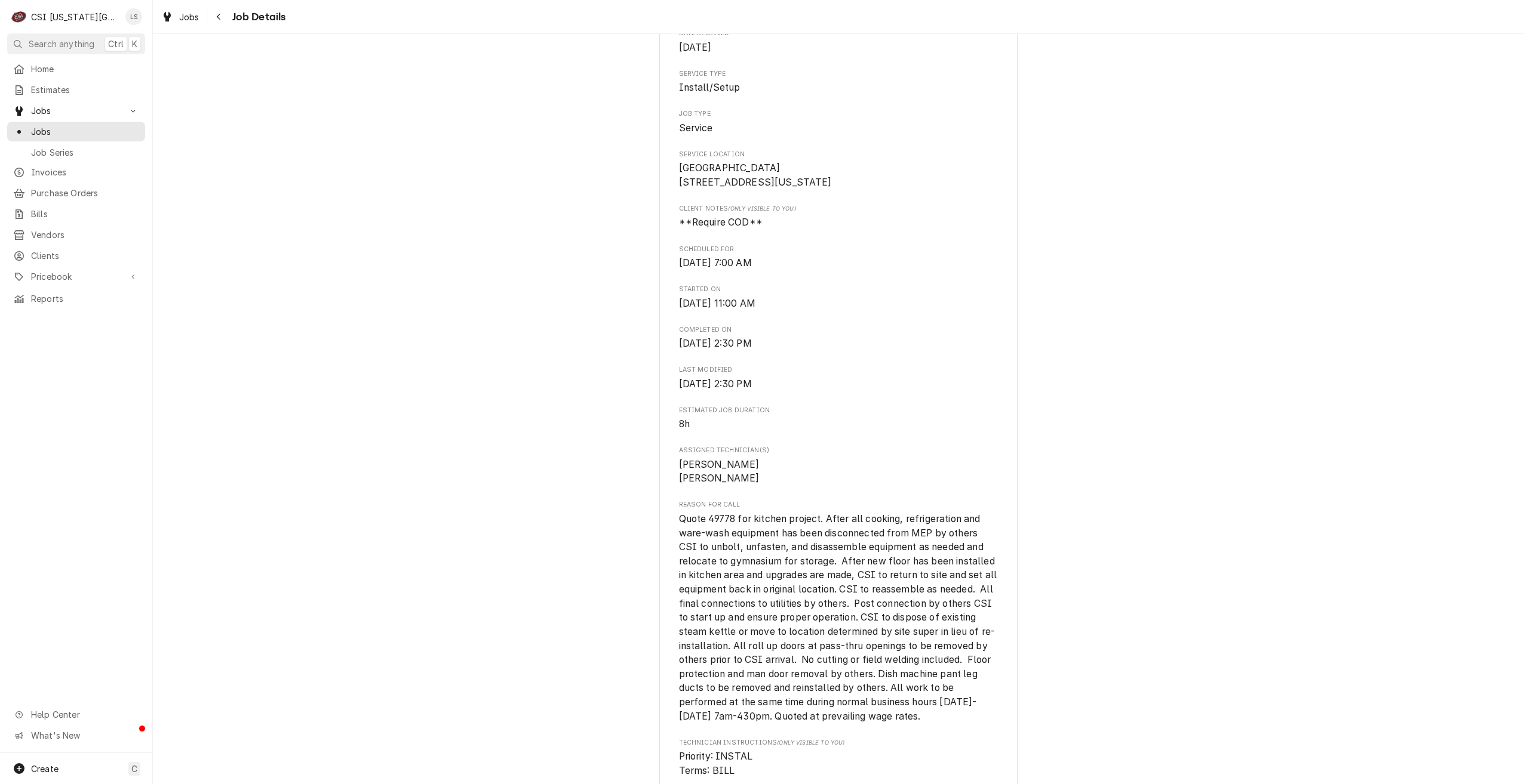
scroll to position [239, 0]
click at [112, 135] on div "Jobs" at bounding box center [76, 131] width 133 height 15
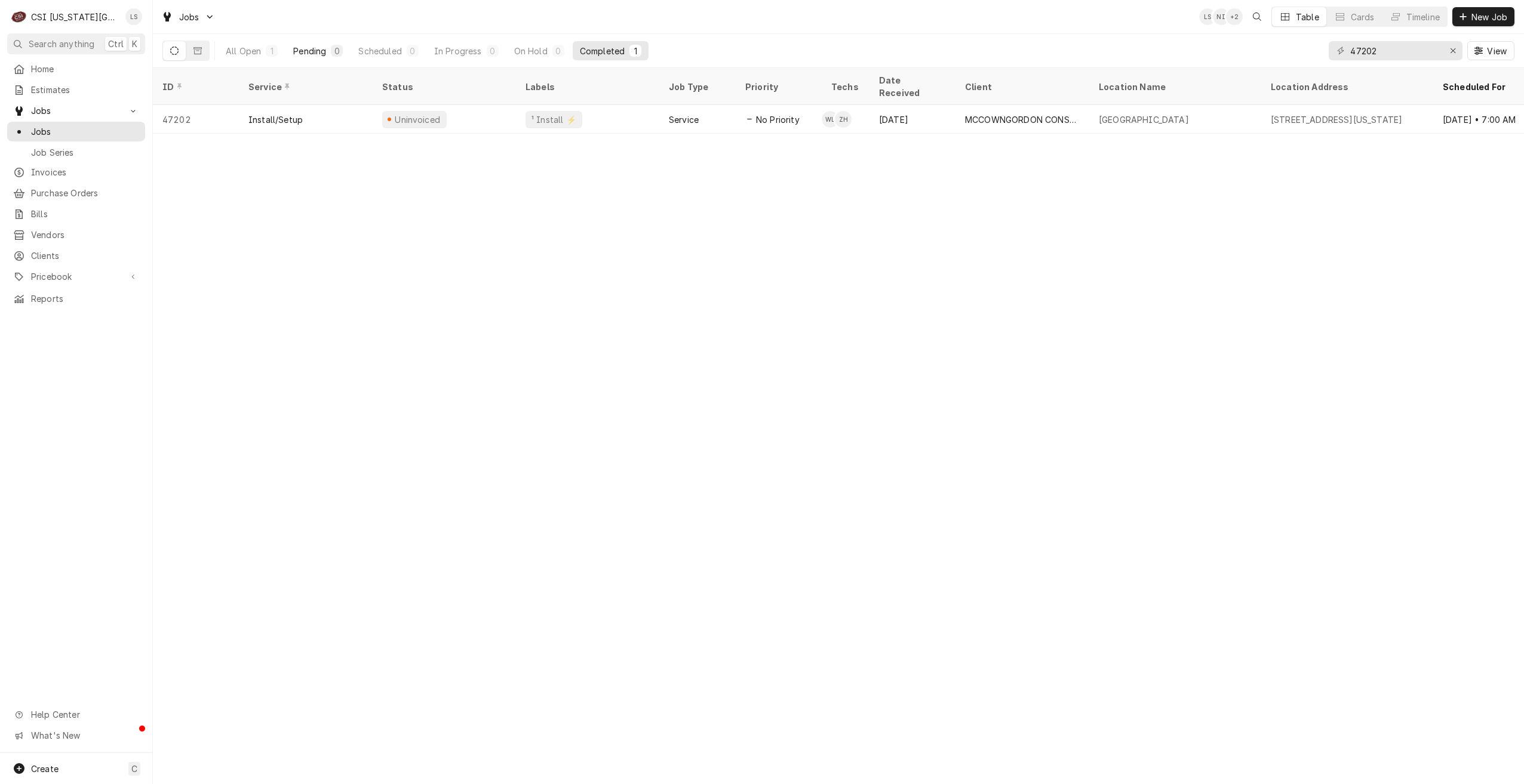
click at [306, 59] on button "Pending 0" at bounding box center [318, 50] width 64 height 19
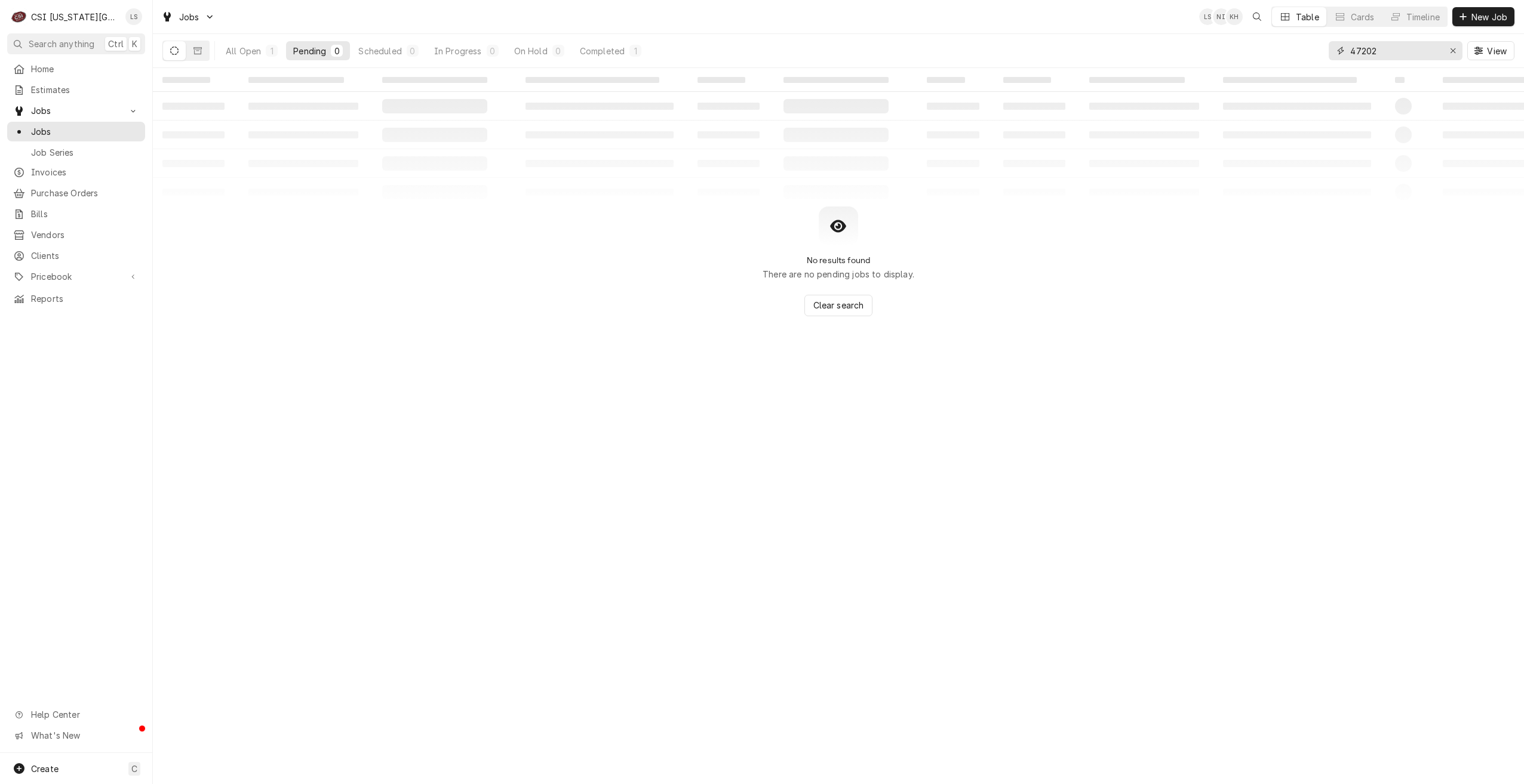
click at [1365, 47] on input "47202" at bounding box center [1395, 50] width 90 height 19
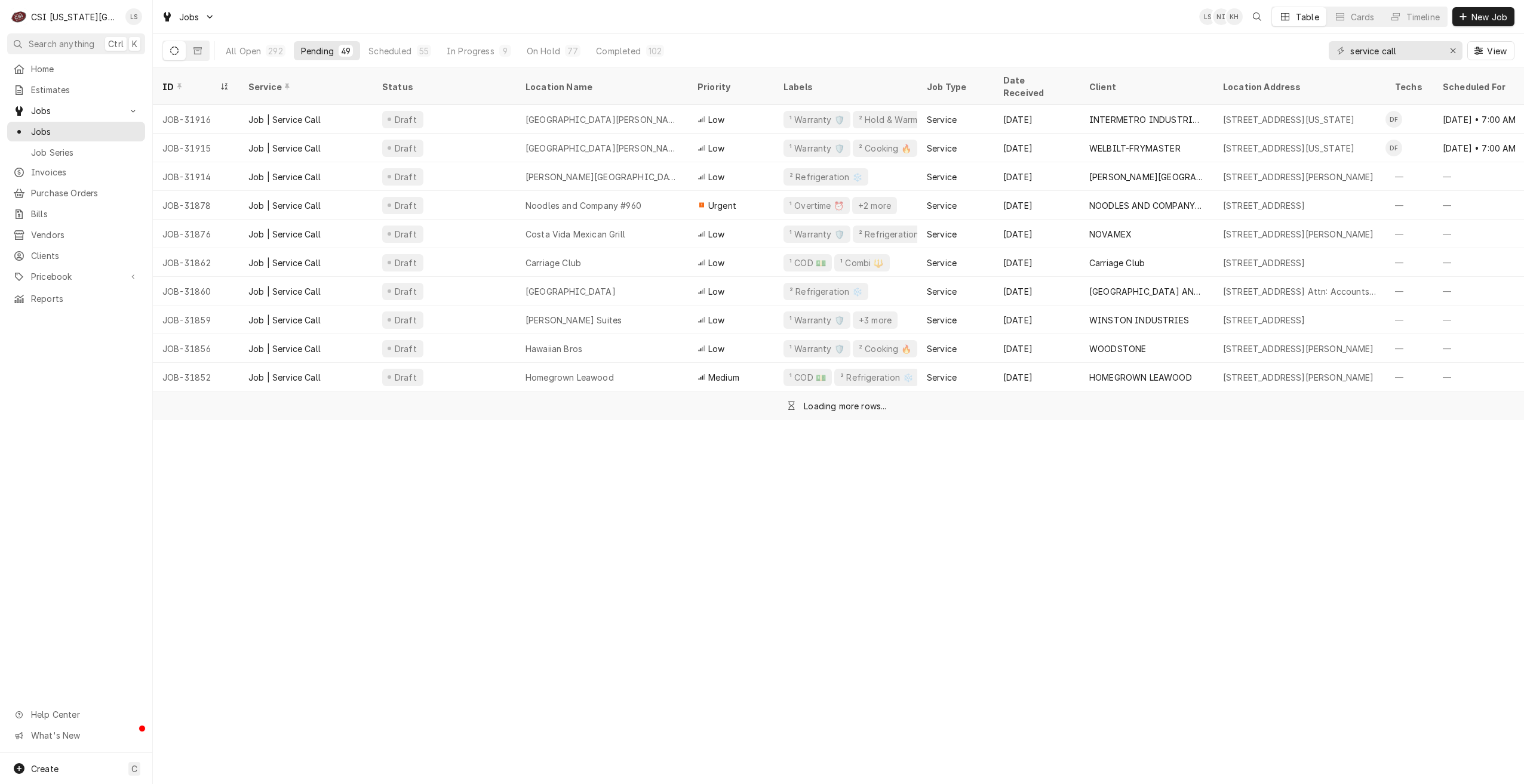
click at [989, 27] on div "Jobs LS NI KH Table Cards Timeline New Job" at bounding box center [839, 17] width 1371 height 33
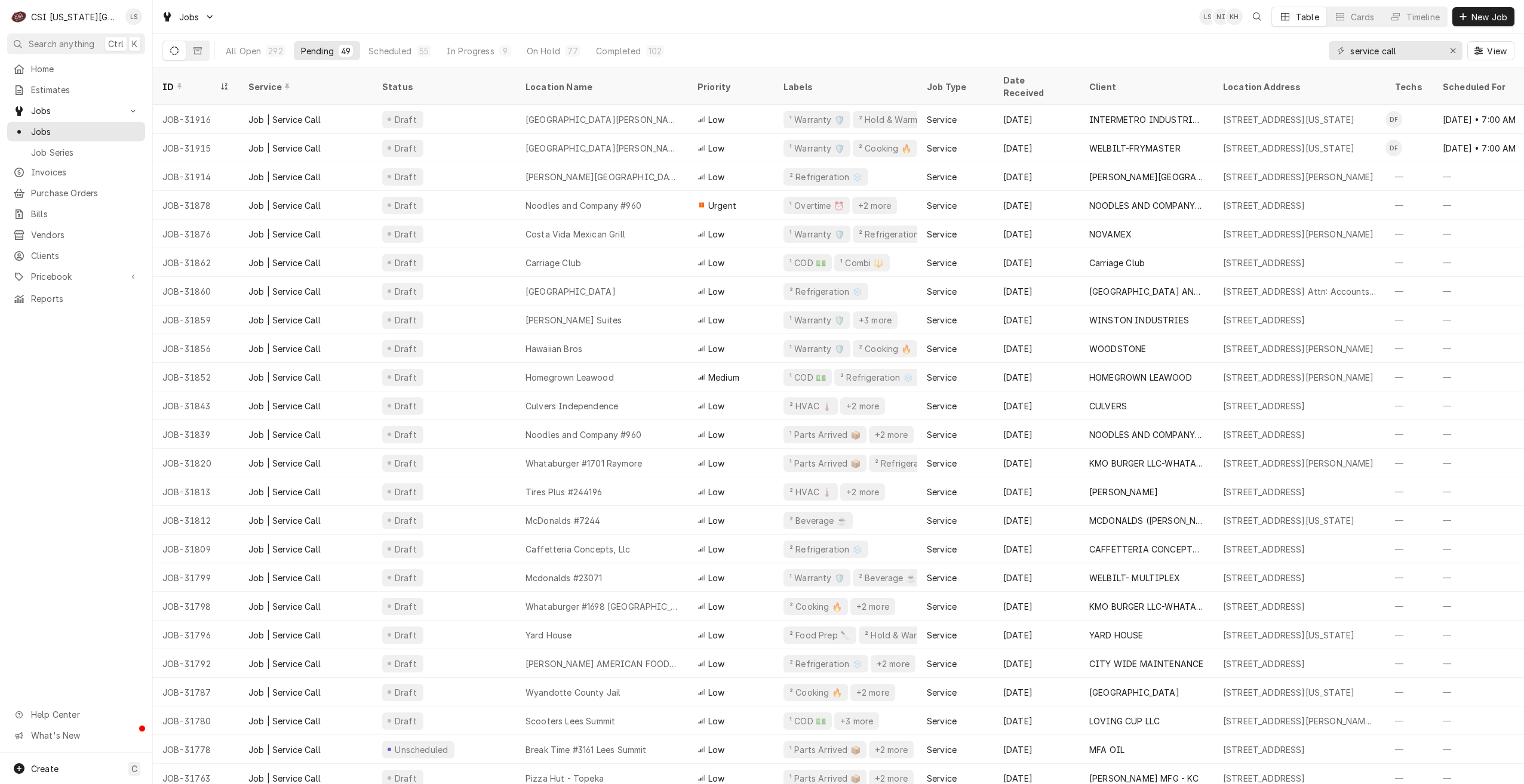
click at [593, 15] on div "Jobs LS NI KH Table Cards Timeline New Job" at bounding box center [839, 17] width 1371 height 33
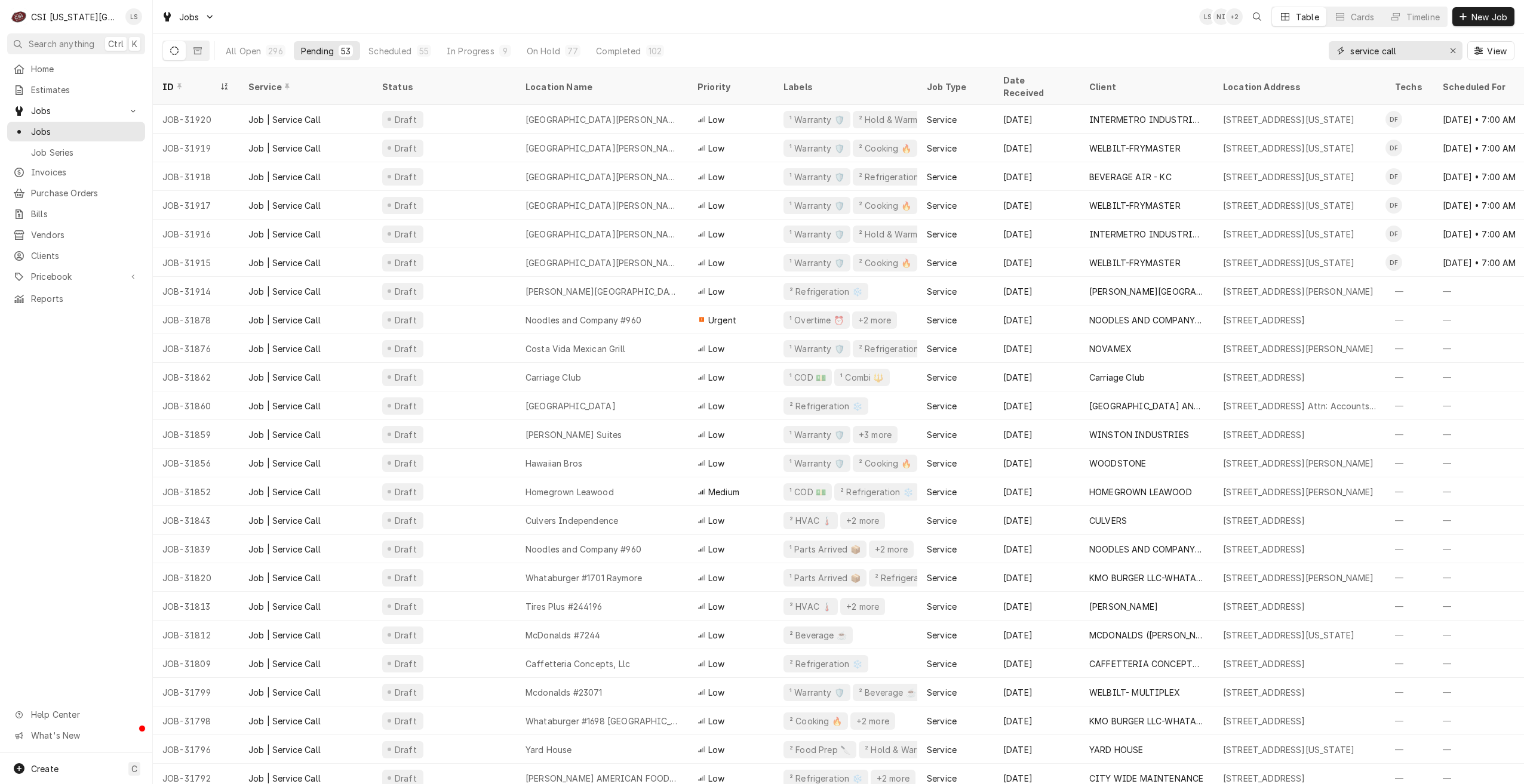
drag, startPoint x: 1400, startPoint y: 49, endPoint x: 1310, endPoint y: 45, distance: 90.1
click at [1310, 45] on div "All Open 296 Pending 53 Scheduled 55 In Progress 9 On Hold 77 Completed 102 ser…" at bounding box center [838, 50] width 1352 height 33
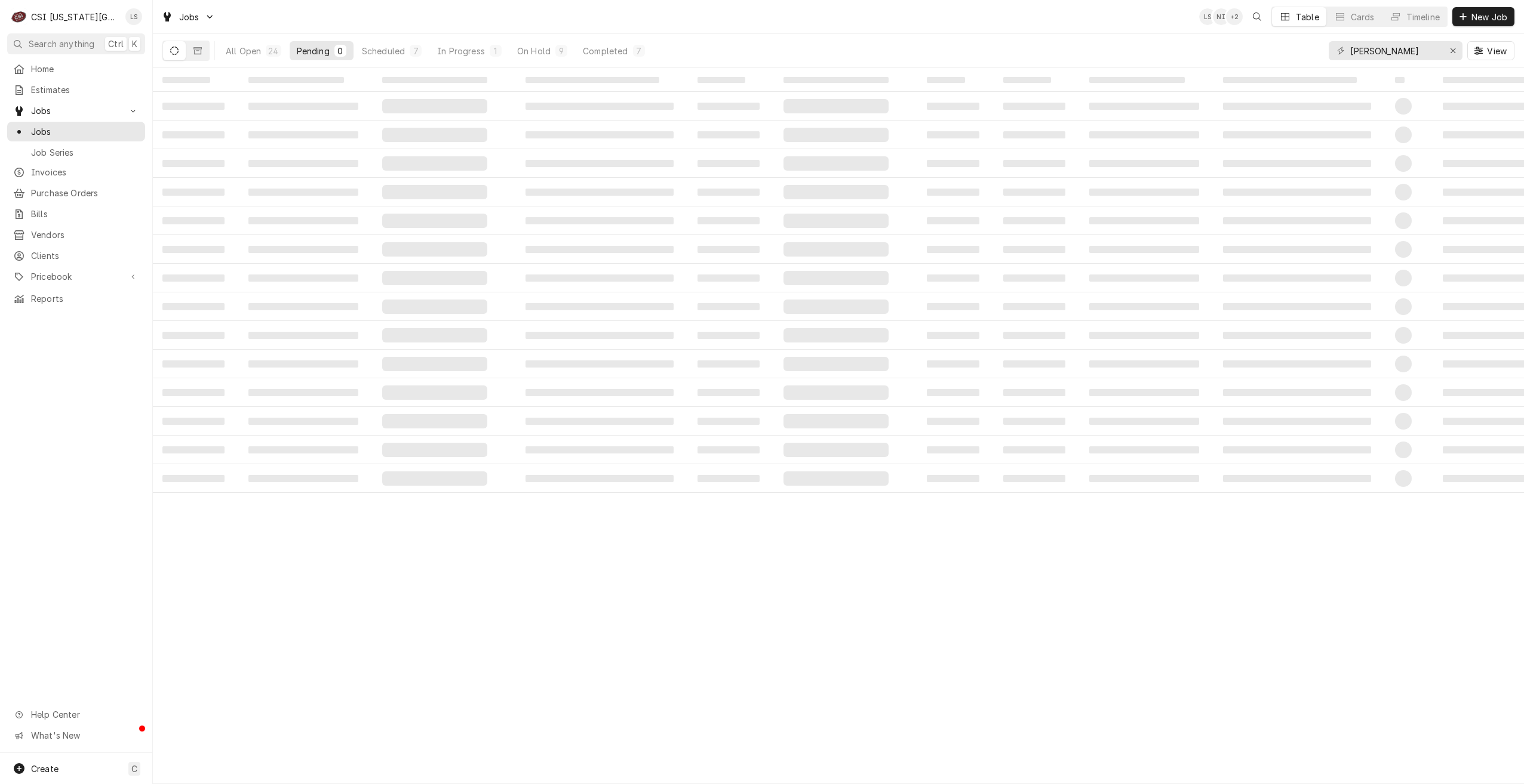
click at [1123, 49] on div "All Open 24 Pending 0 Scheduled 7 In Progress 1 On Hold 9 Completed 7 josh View" at bounding box center [838, 50] width 1352 height 33
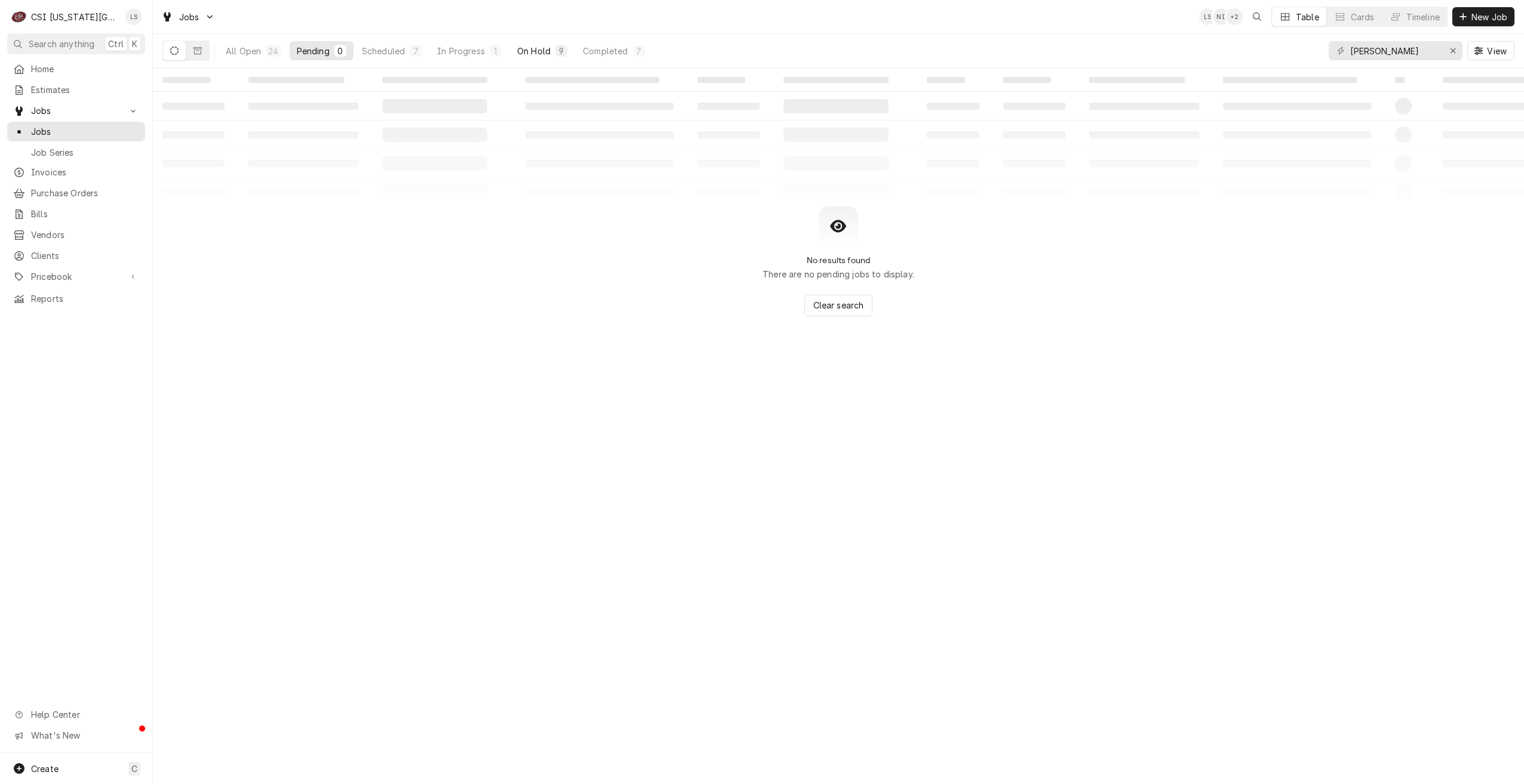
click at [555, 53] on div "9" at bounding box center [561, 50] width 12 height 12
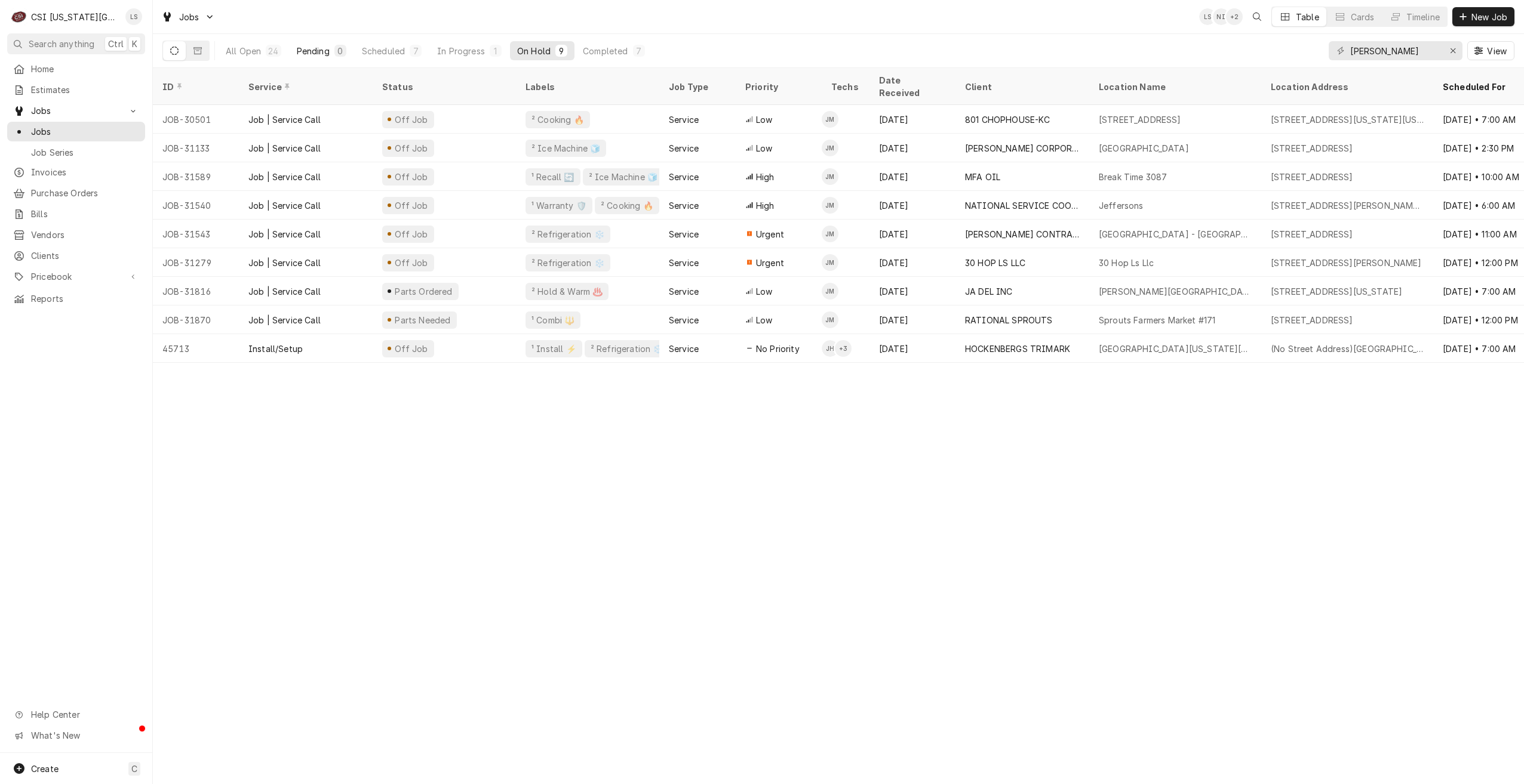
click at [313, 55] on div "Pending" at bounding box center [313, 51] width 33 height 12
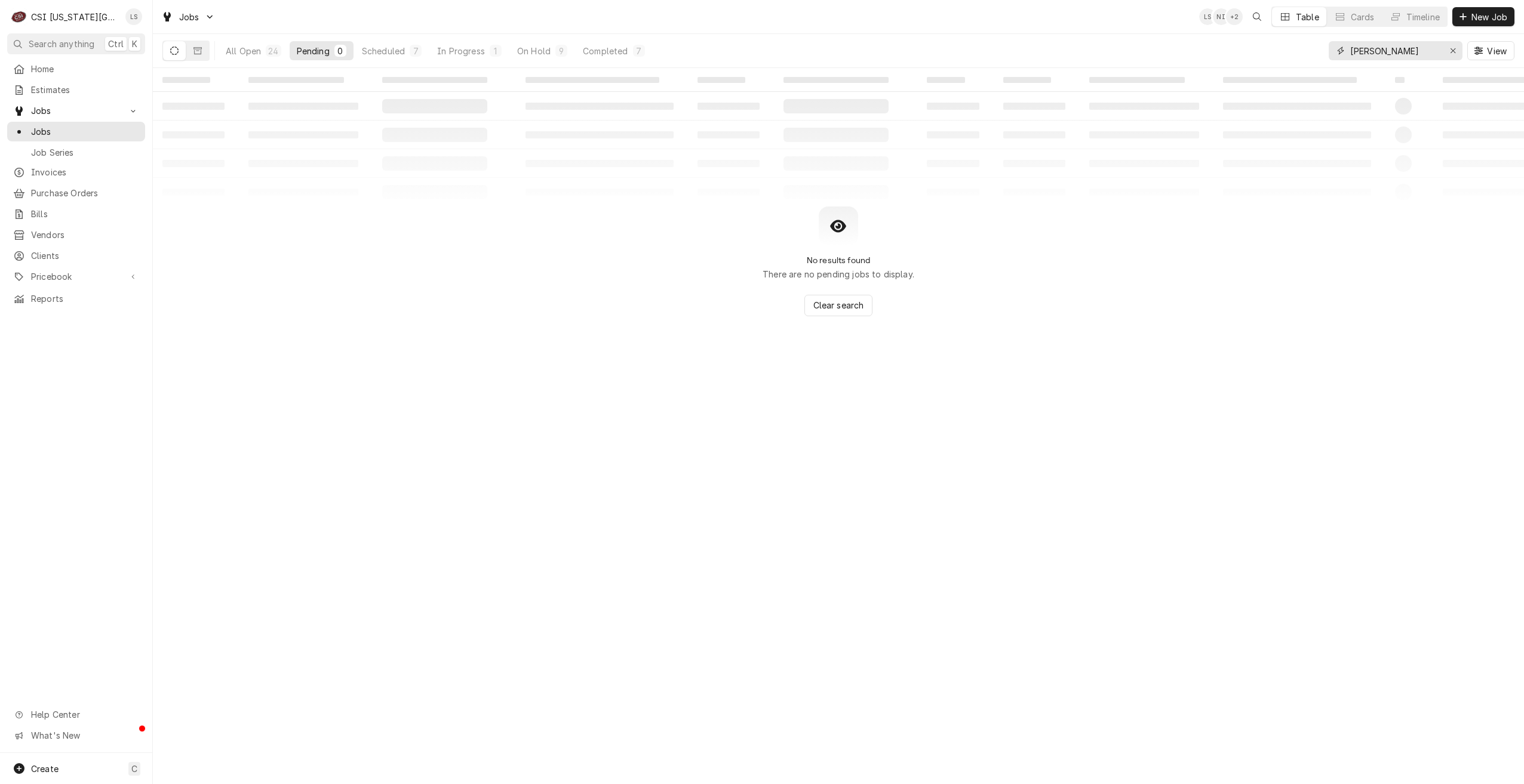
click at [1387, 55] on input "josh" at bounding box center [1395, 50] width 90 height 19
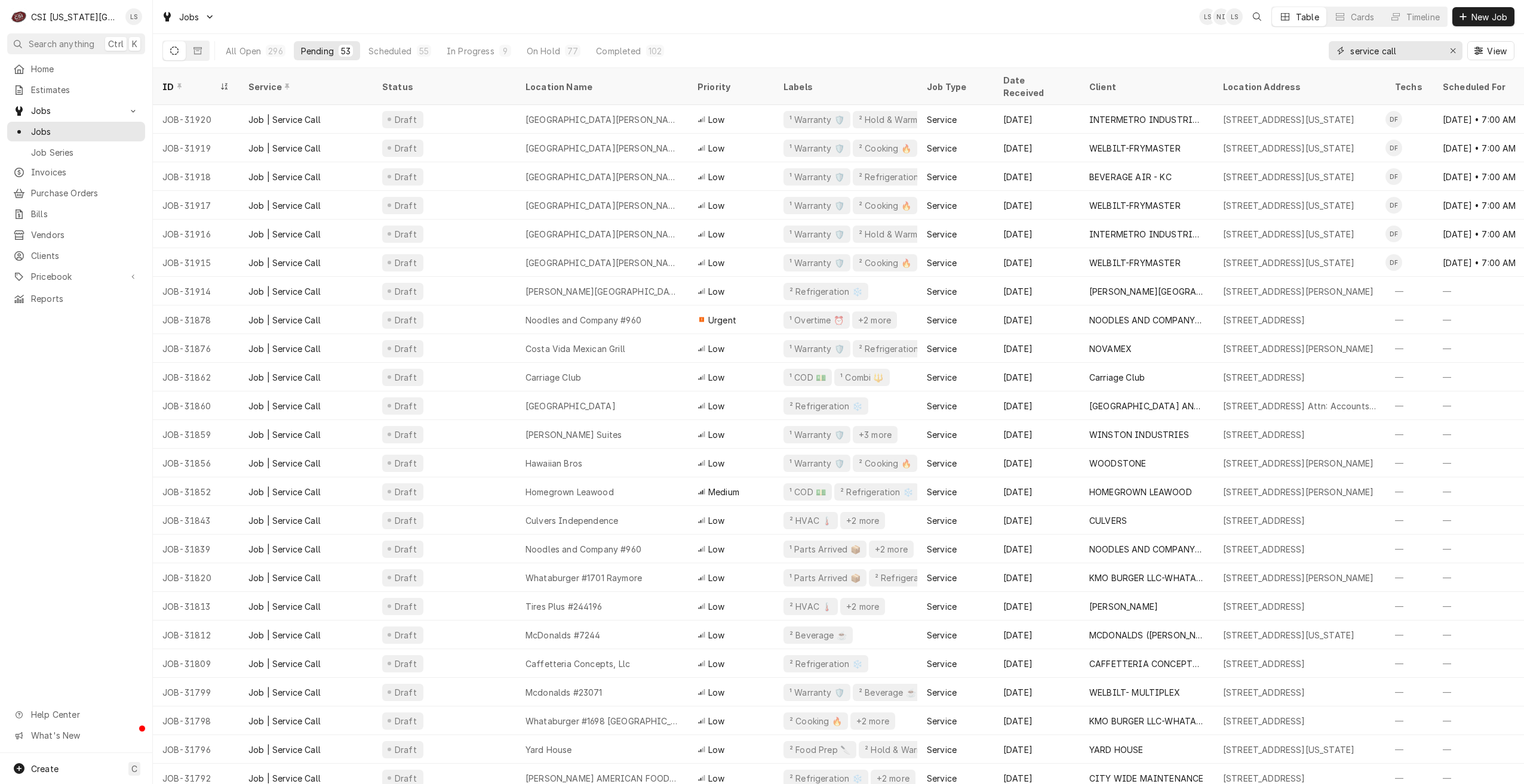
drag, startPoint x: 1425, startPoint y: 51, endPoint x: 1317, endPoint y: 51, distance: 108.0
click at [1317, 51] on div "All Open 296 Pending 53 Scheduled 55 In Progress 9 On Hold 77 Completed 102 ser…" at bounding box center [838, 50] width 1352 height 33
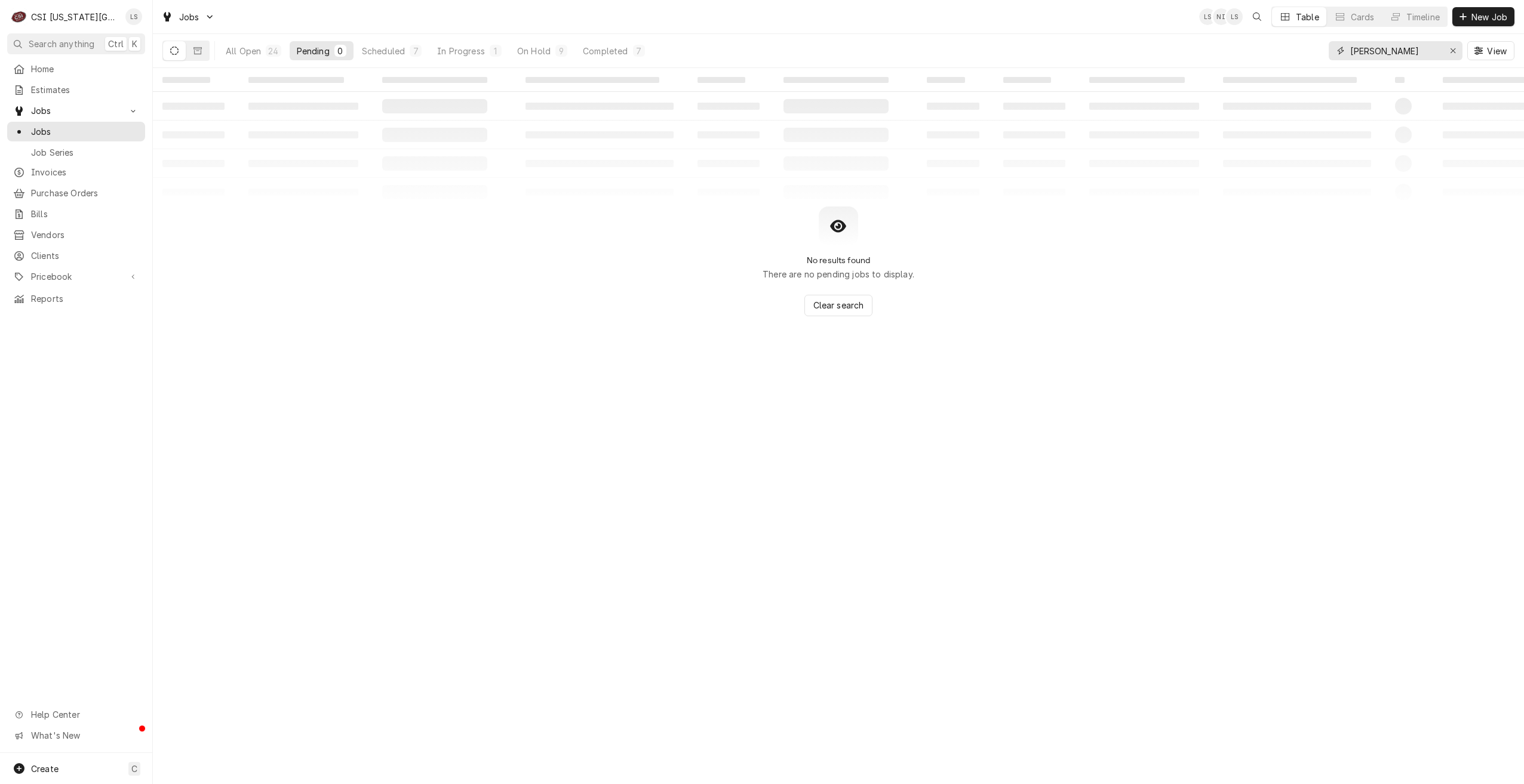
type input "josh"
click at [590, 15] on div "Jobs LS NI LS Table Cards Timeline New Job" at bounding box center [839, 17] width 1371 height 33
click at [395, 57] on button "Scheduled 7" at bounding box center [392, 50] width 74 height 19
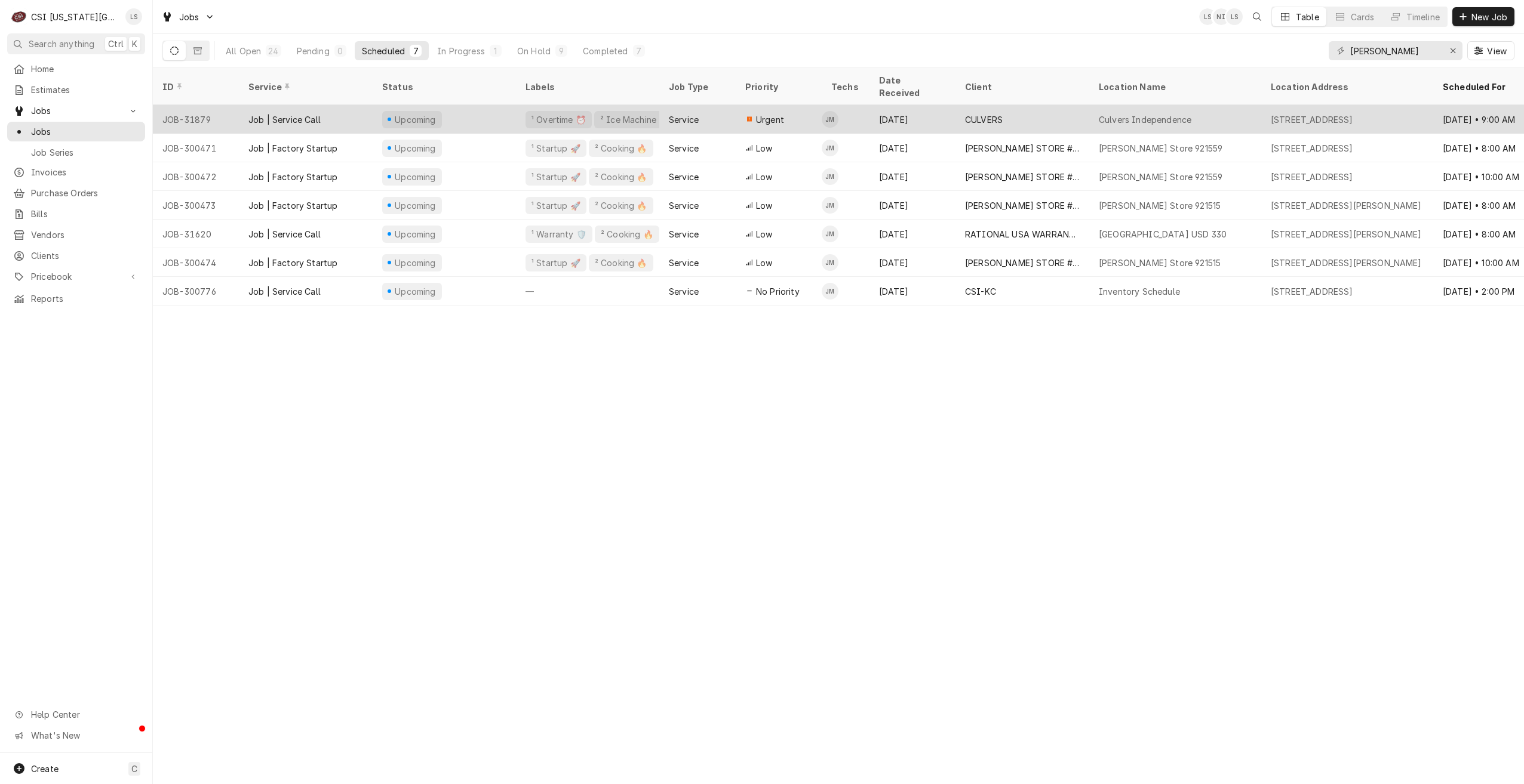
click at [1070, 114] on div "CULVERS" at bounding box center [1022, 119] width 134 height 29
